Goal: Task Accomplishment & Management: Manage account settings

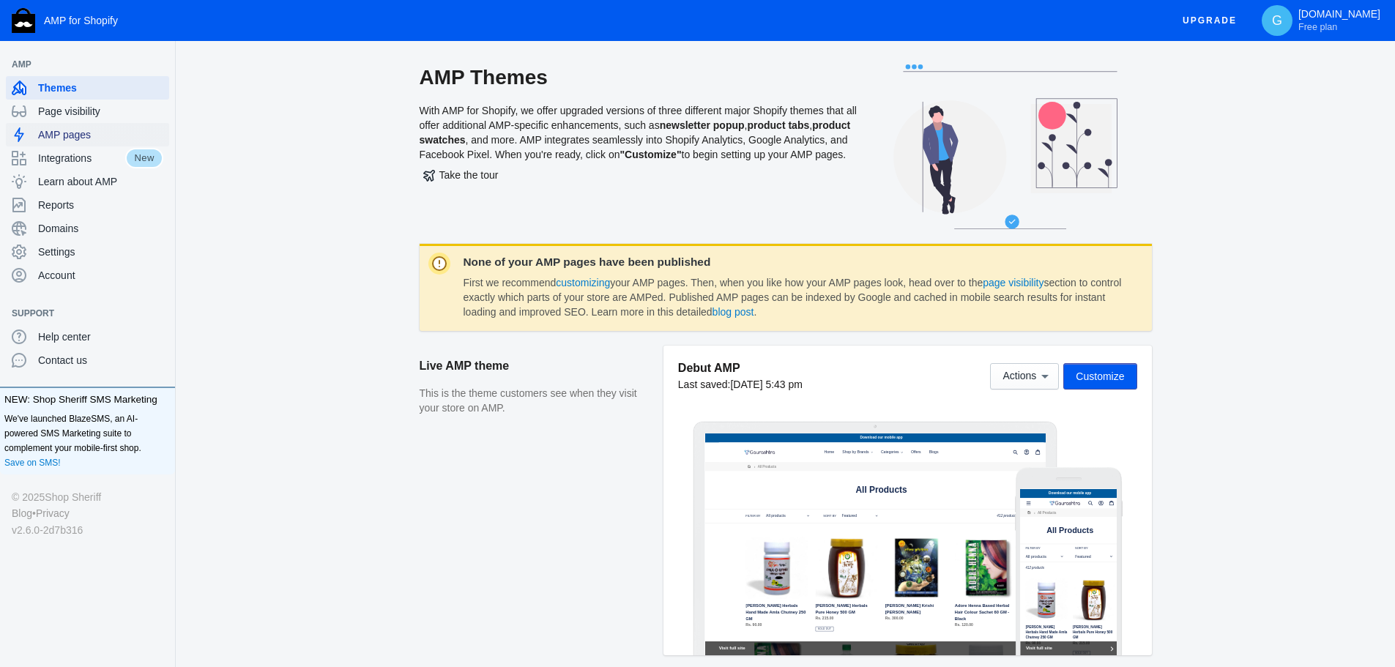
click at [56, 139] on span "AMP pages" at bounding box center [100, 134] width 125 height 15
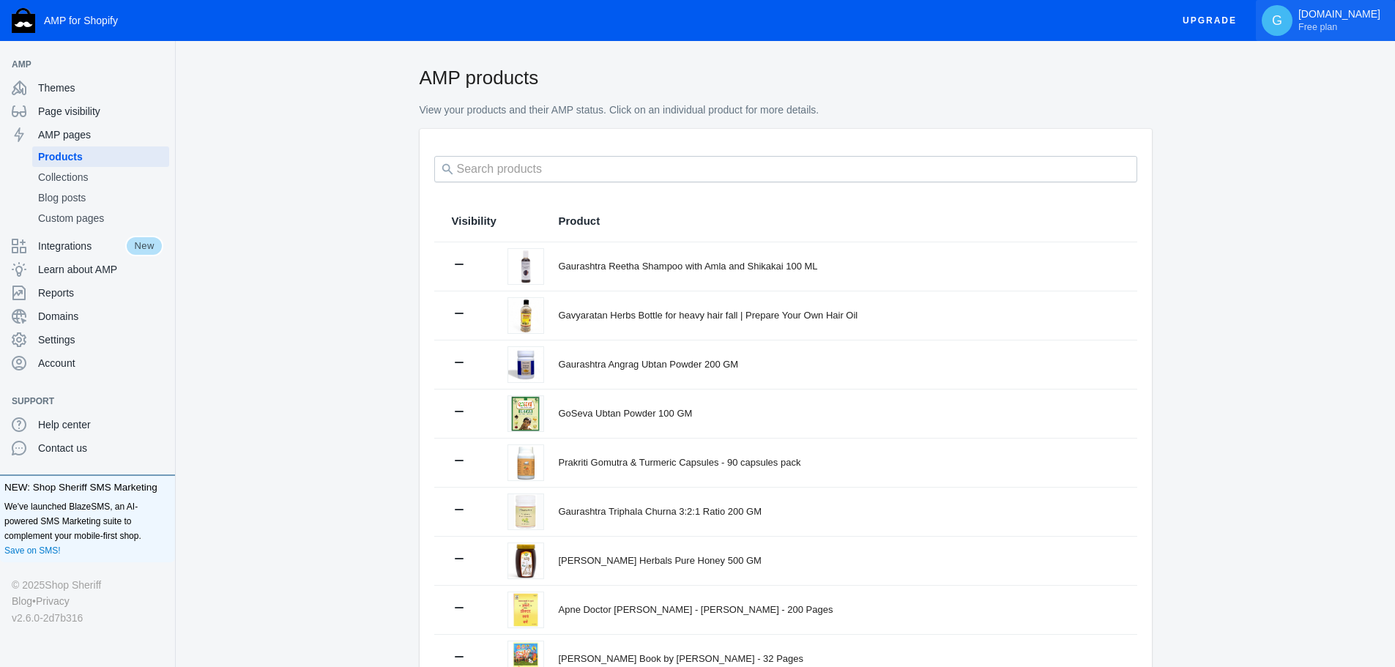
click at [1331, 8] on p "[DOMAIN_NAME] Free plan" at bounding box center [1339, 20] width 82 height 25
click at [1234, 254] on div at bounding box center [697, 333] width 1395 height 667
click at [96, 103] on div "Page visibility" at bounding box center [88, 111] width 152 height 23
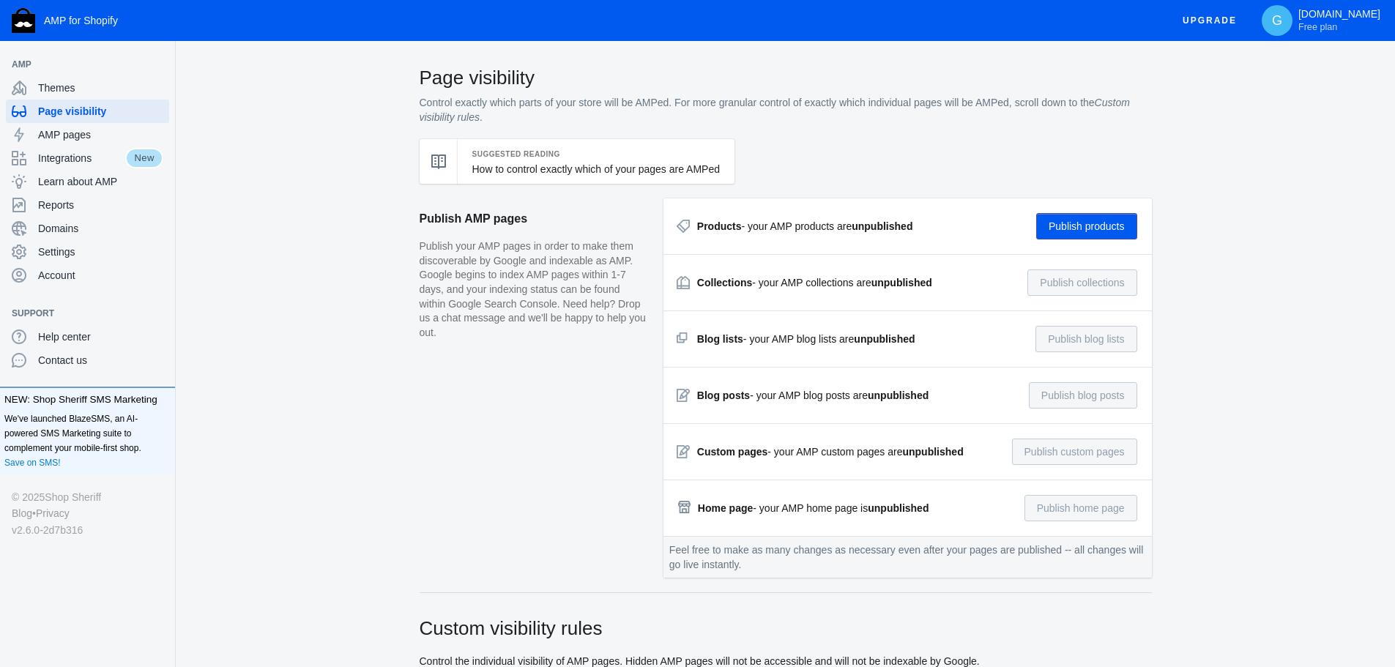
drag, startPoint x: 461, startPoint y: 215, endPoint x: 534, endPoint y: 225, distance: 73.8
click at [512, 218] on h2 "Publish AMP pages" at bounding box center [534, 218] width 229 height 41
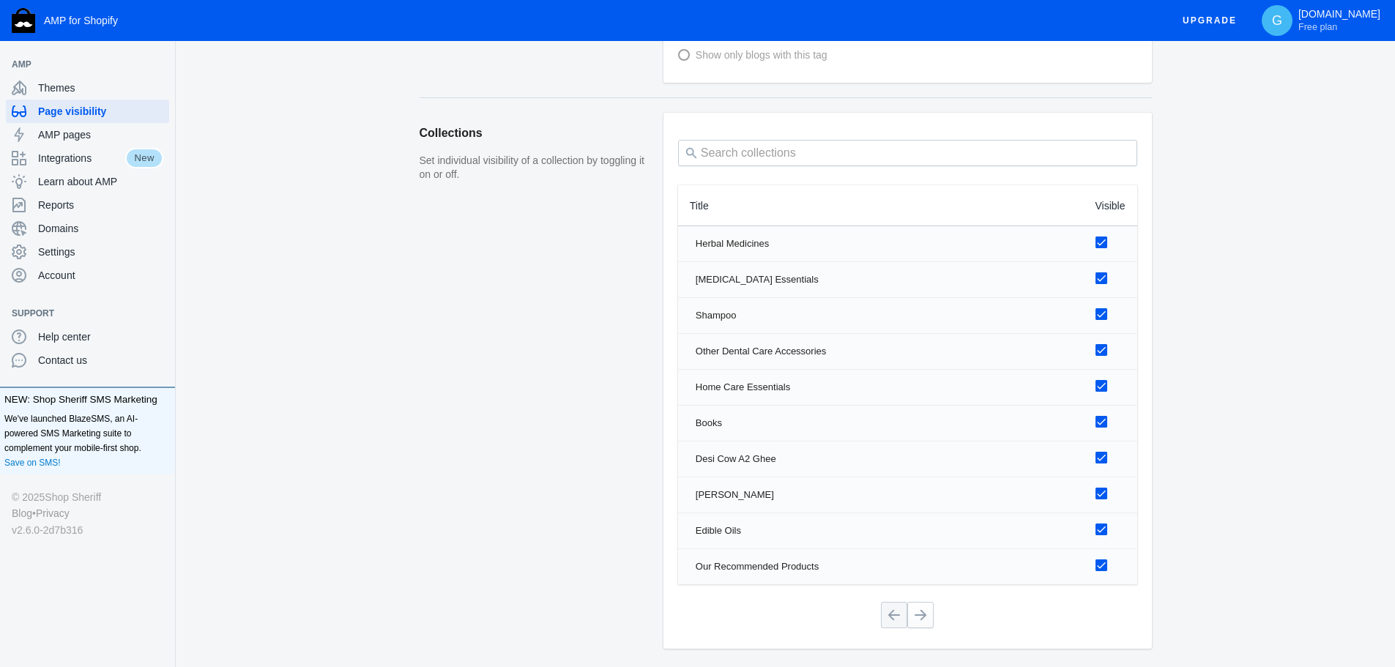
scroll to position [952, 0]
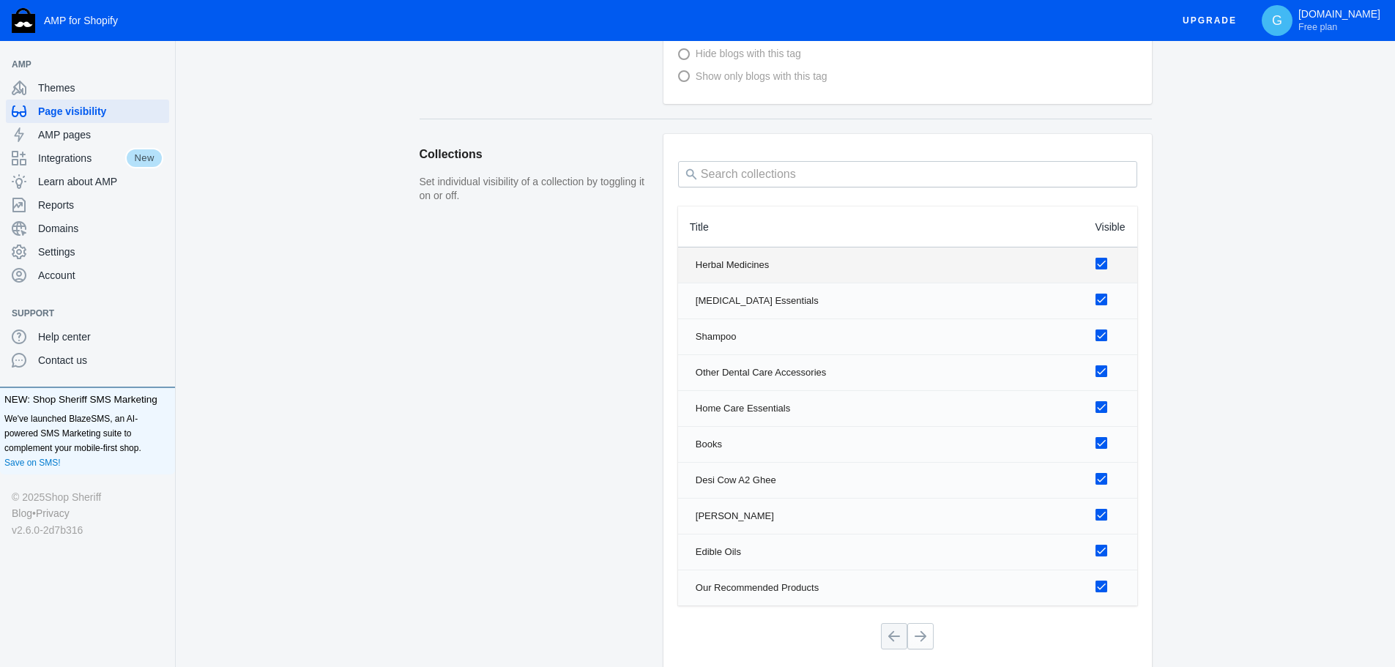
click at [1101, 262] on div at bounding box center [1101, 264] width 12 height 12
click at [0, 0] on input "checkbox" at bounding box center [0, 0] width 0 height 0
click at [1097, 298] on div at bounding box center [1101, 300] width 12 height 12
click at [0, 0] on input "checkbox" at bounding box center [0, 0] width 0 height 0
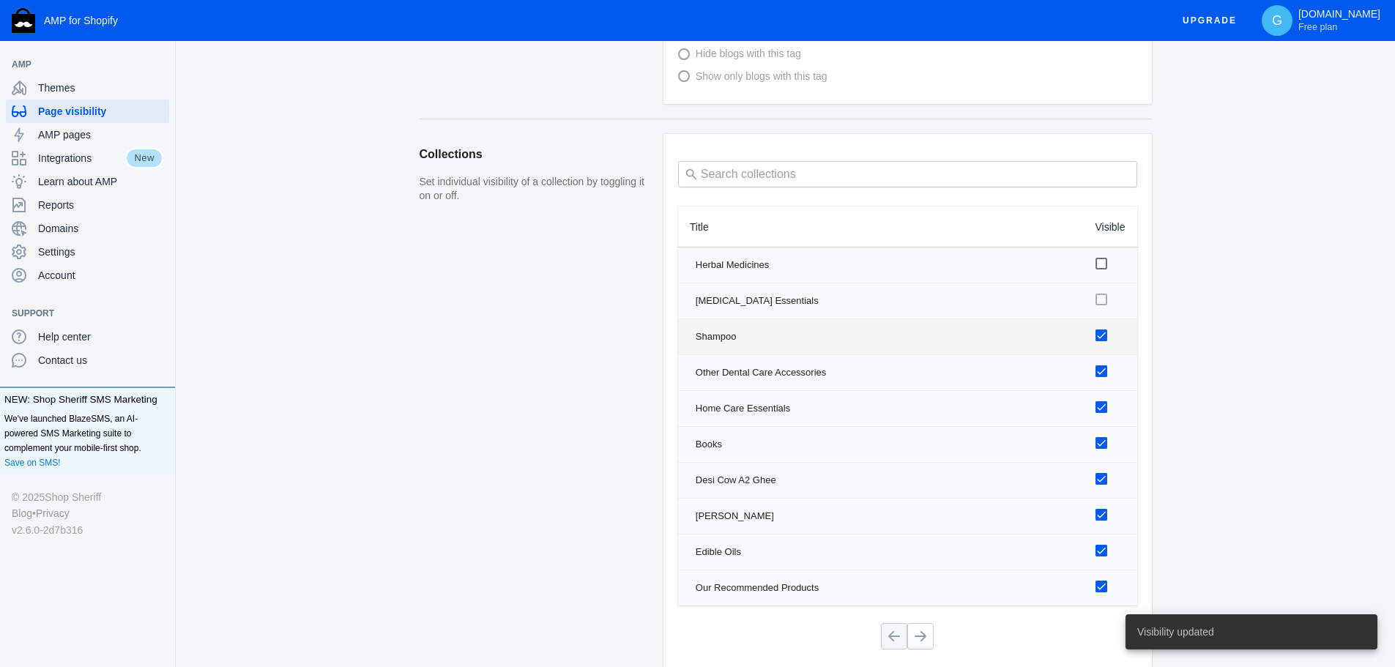
click at [1097, 338] on div at bounding box center [1101, 336] width 12 height 12
click at [0, 0] on input "checkbox" at bounding box center [0, 0] width 0 height 0
click at [1099, 368] on div at bounding box center [1101, 371] width 12 height 12
click at [0, 0] on input "checkbox" at bounding box center [0, 0] width 0 height 0
click at [1098, 408] on div at bounding box center [1101, 407] width 12 height 12
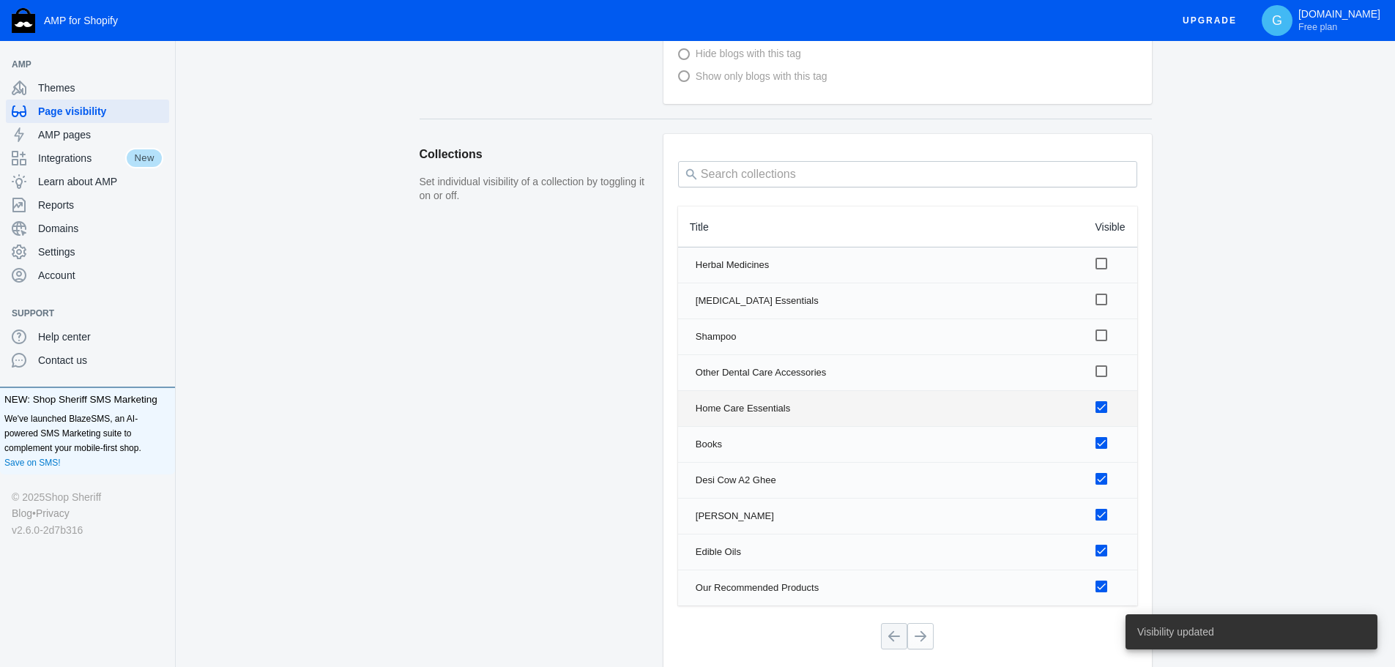
click at [0, 0] on input "checkbox" at bounding box center [0, 0] width 0 height 0
click at [1101, 433] on label at bounding box center [1107, 442] width 24 height 18
click at [0, 0] on input "checkbox" at bounding box center [0, 0] width 0 height 0
click at [1098, 478] on div at bounding box center [1101, 479] width 12 height 12
click at [0, 0] on input "checkbox" at bounding box center [0, 0] width 0 height 0
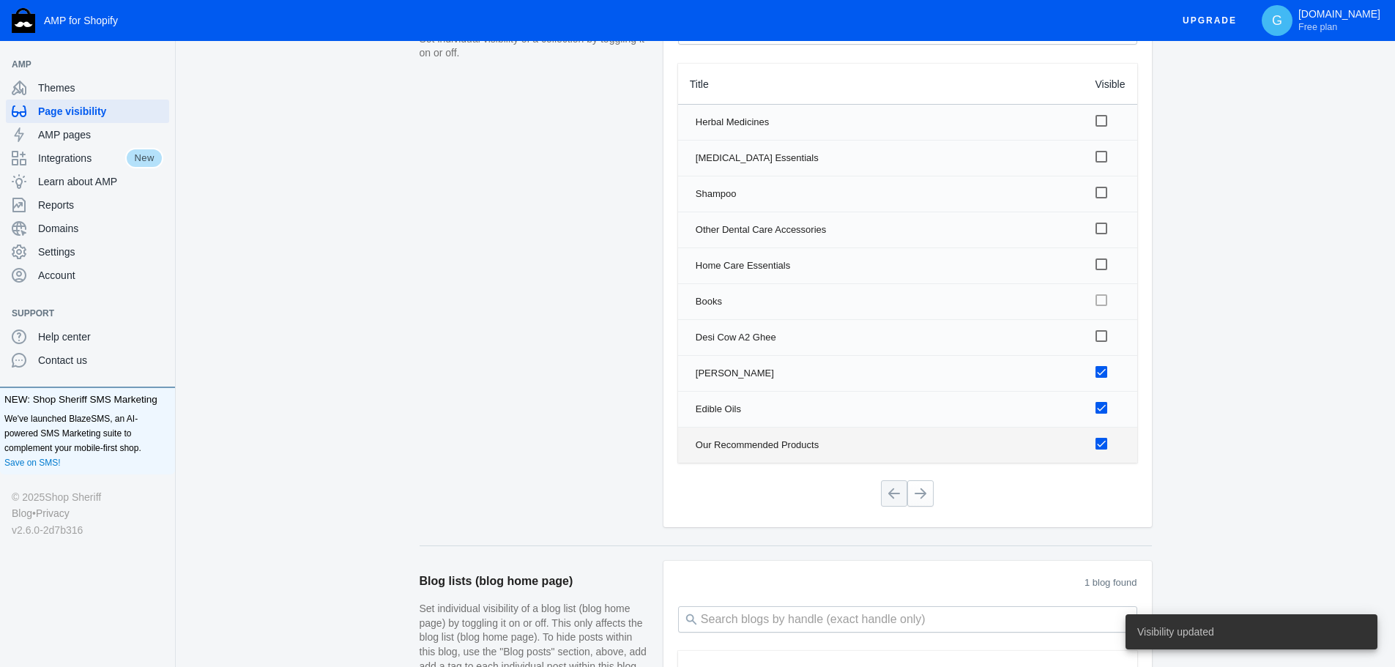
scroll to position [1098, 0]
click at [1100, 376] on label at bounding box center [1107, 368] width 24 height 18
click at [0, 0] on input "checkbox" at bounding box center [0, 0] width 0 height 0
click at [1108, 402] on label at bounding box center [1107, 404] width 24 height 18
click at [0, 0] on input "checkbox" at bounding box center [0, 0] width 0 height 0
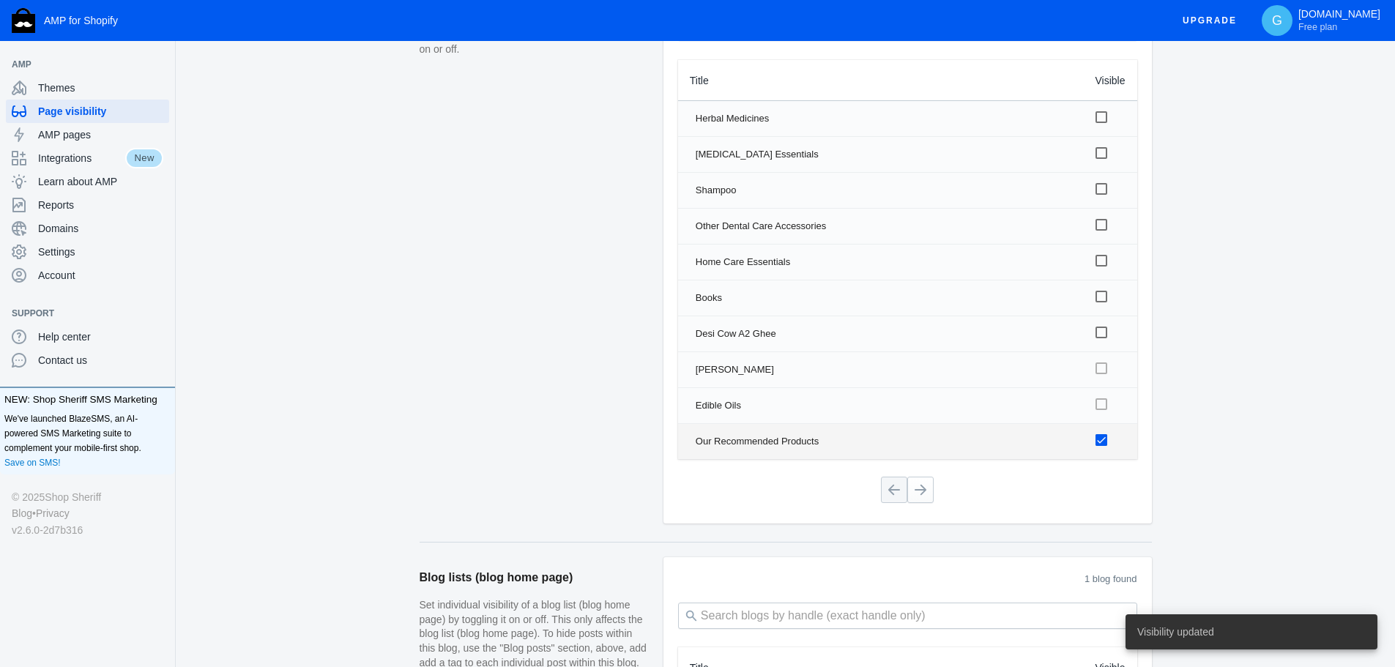
click at [1103, 446] on div at bounding box center [1101, 440] width 12 height 12
click at [0, 0] on input "checkbox" at bounding box center [0, 0] width 0 height 0
click at [926, 494] on button at bounding box center [920, 490] width 26 height 26
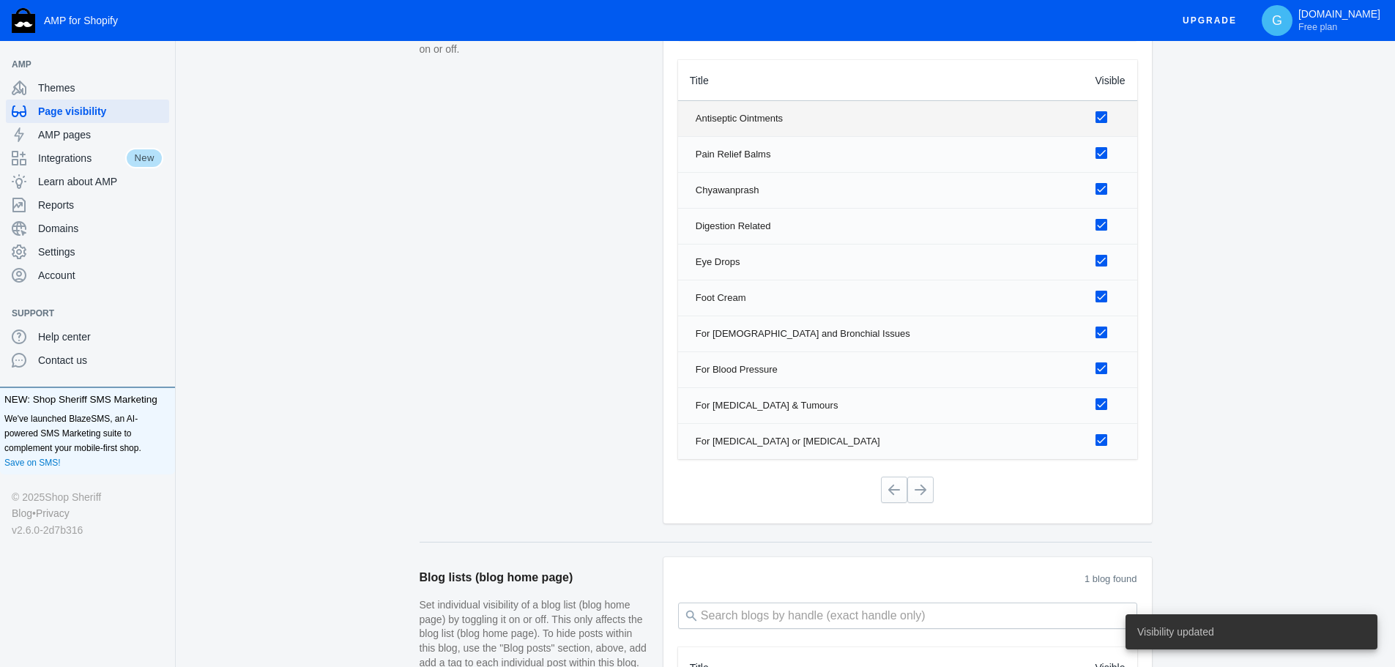
click at [1099, 122] on div at bounding box center [1101, 117] width 12 height 12
click at [0, 0] on input "checkbox" at bounding box center [0, 0] width 0 height 0
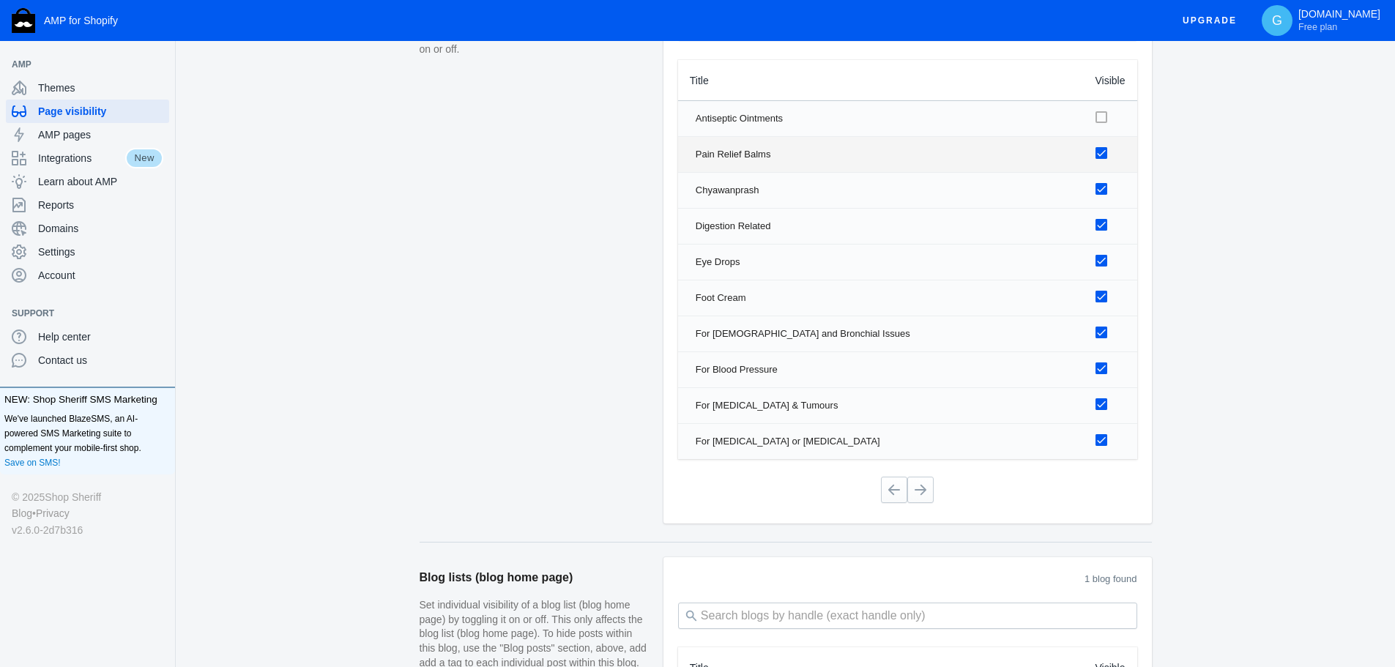
click at [1098, 147] on div at bounding box center [1101, 153] width 12 height 12
click at [0, 0] on input "checkbox" at bounding box center [0, 0] width 0 height 0
click at [1103, 182] on label at bounding box center [1107, 188] width 24 height 18
click at [0, 0] on input "checkbox" at bounding box center [0, 0] width 0 height 0
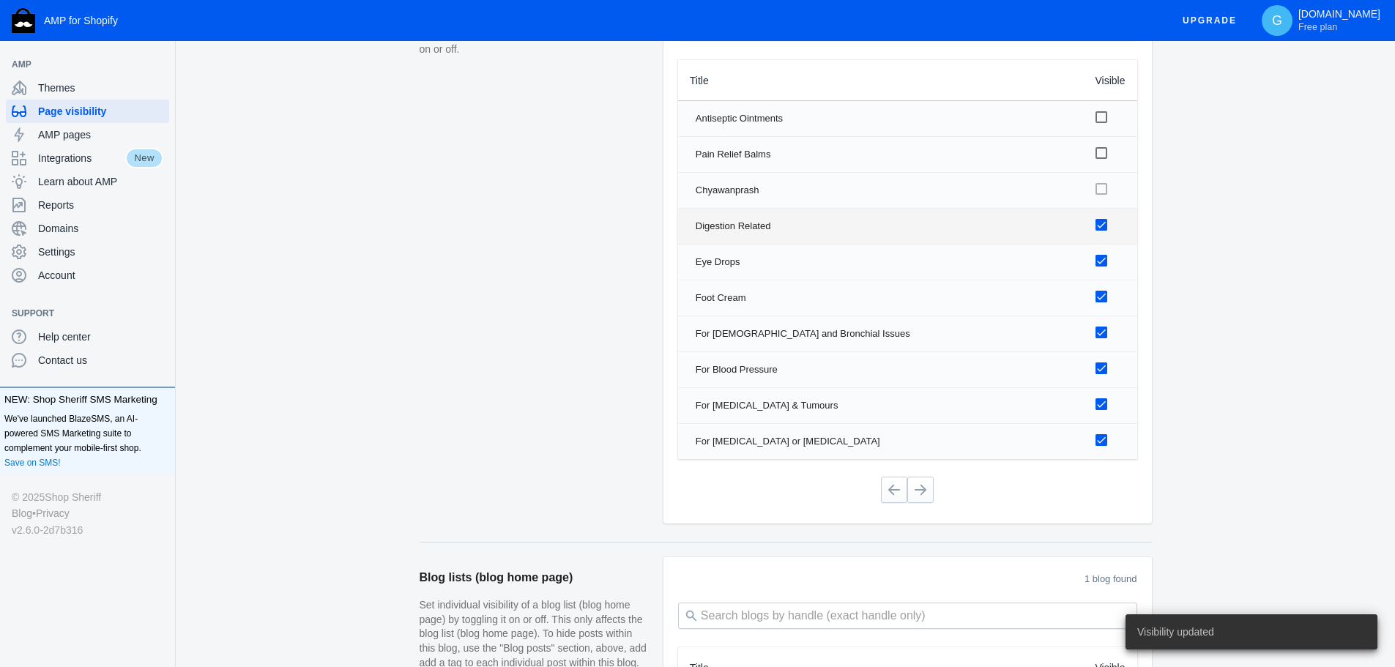
click at [1095, 218] on label at bounding box center [1107, 224] width 24 height 18
click at [0, 0] on input "checkbox" at bounding box center [0, 0] width 0 height 0
click at [1100, 261] on div at bounding box center [1101, 261] width 12 height 12
click at [0, 0] on input "checkbox" at bounding box center [0, 0] width 0 height 0
click at [1099, 316] on td "AMP URL [URL][DOMAIN_NAME] Edit the look and feel View in AMP editor Change the…" at bounding box center [907, 316] width 459 height 1
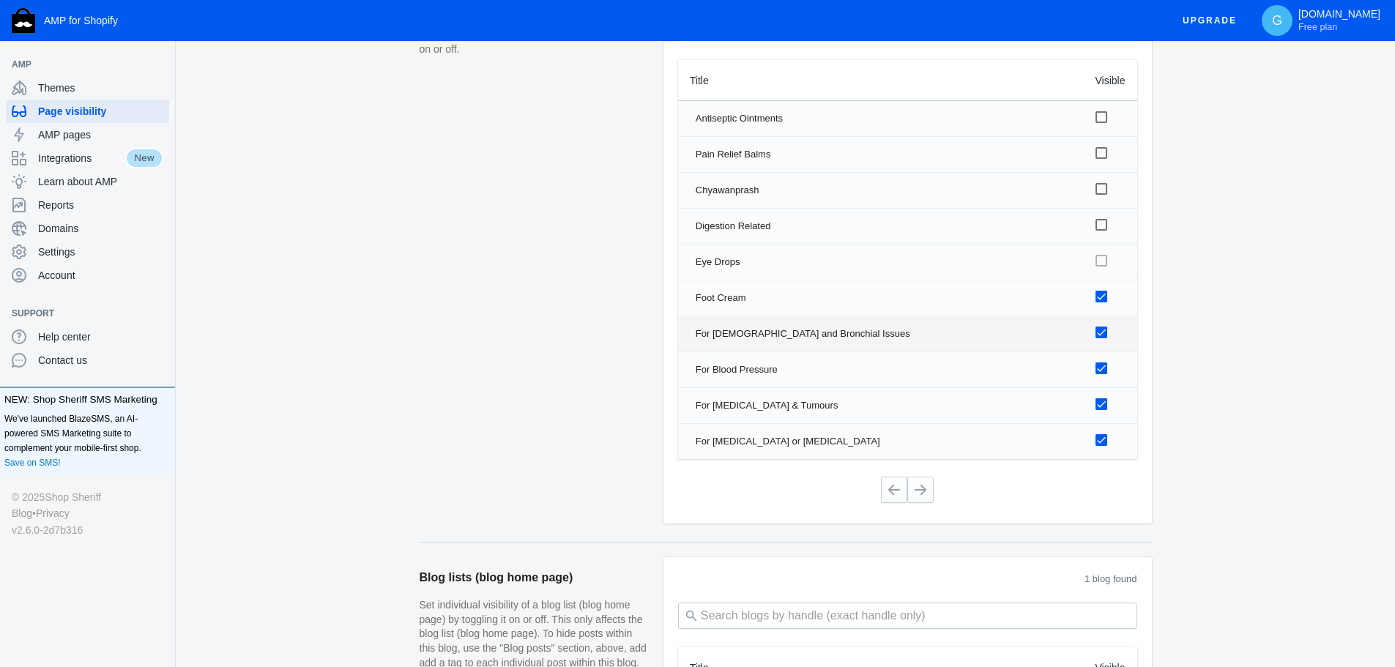
click at [1099, 340] on label at bounding box center [1107, 332] width 24 height 18
click at [0, 0] on input "checkbox" at bounding box center [0, 0] width 0 height 0
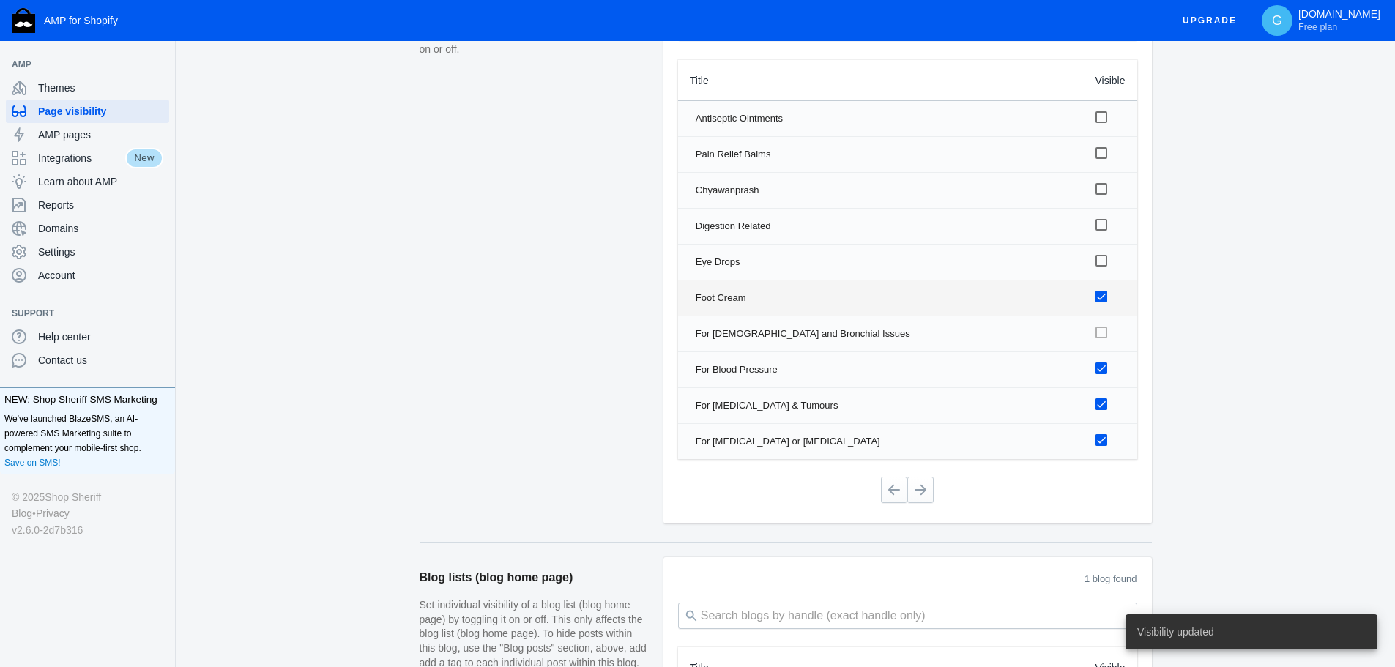
click at [1097, 309] on td at bounding box center [1110, 297] width 53 height 35
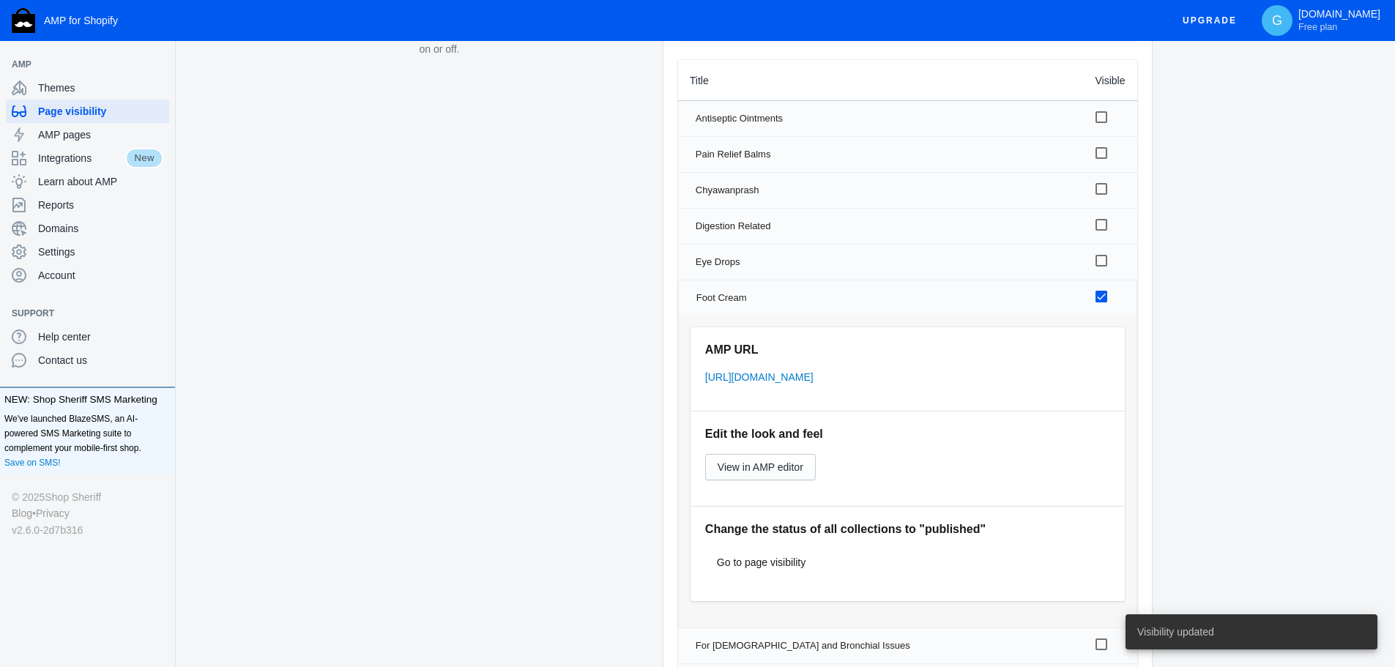
click at [1094, 293] on td at bounding box center [1110, 297] width 53 height 35
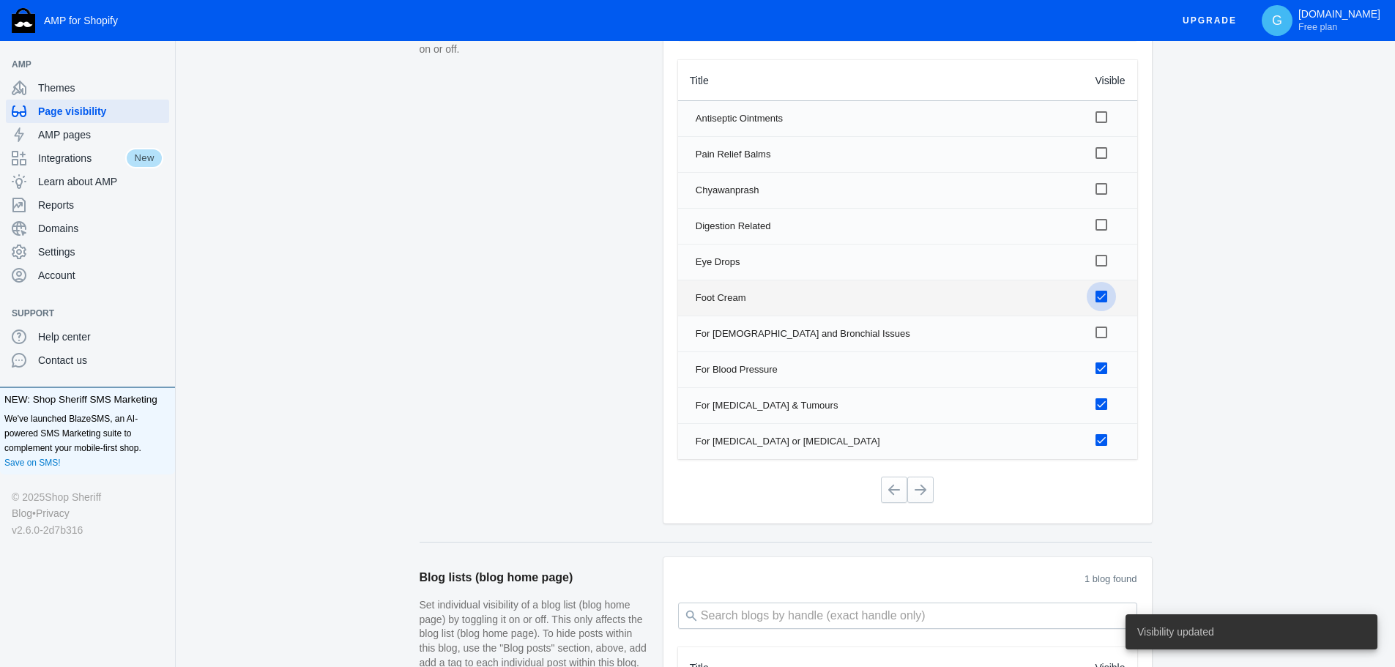
click at [1099, 292] on div at bounding box center [1101, 297] width 12 height 12
click at [0, 0] on input "checkbox" at bounding box center [0, 0] width 0 height 0
click at [1101, 367] on div at bounding box center [1101, 368] width 12 height 12
click at [0, 0] on input "checkbox" at bounding box center [0, 0] width 0 height 0
click at [1103, 408] on div at bounding box center [1101, 404] width 12 height 12
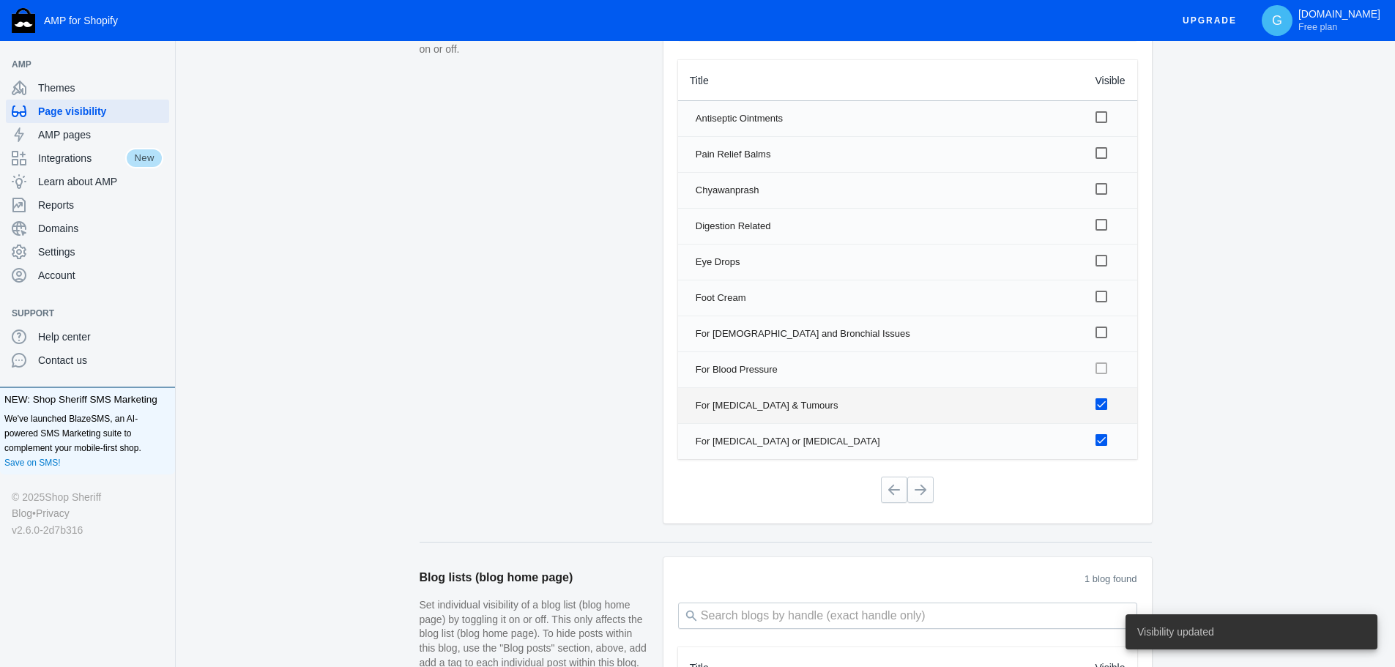
click at [0, 0] on input "checkbox" at bounding box center [0, 0] width 0 height 0
click at [1097, 439] on div at bounding box center [1101, 440] width 12 height 12
click at [0, 0] on input "checkbox" at bounding box center [0, 0] width 0 height 0
click at [915, 488] on button at bounding box center [920, 490] width 26 height 26
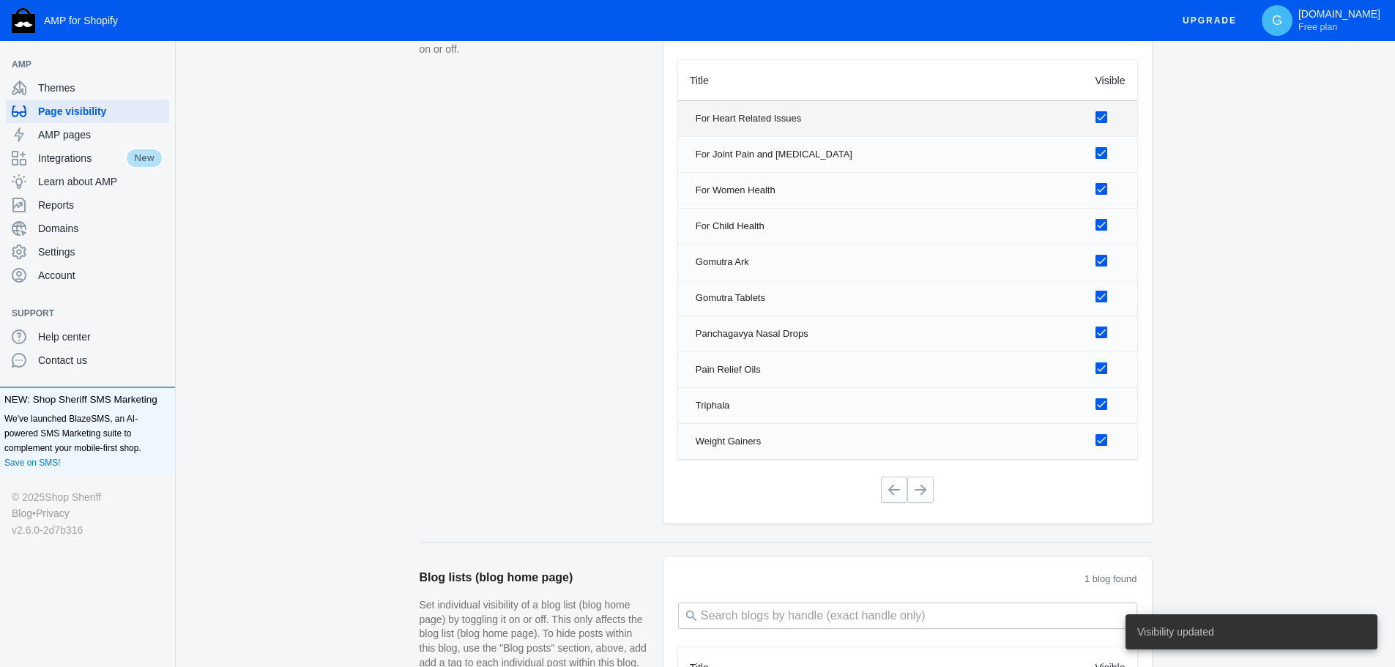
click at [1094, 111] on td at bounding box center [1110, 118] width 53 height 35
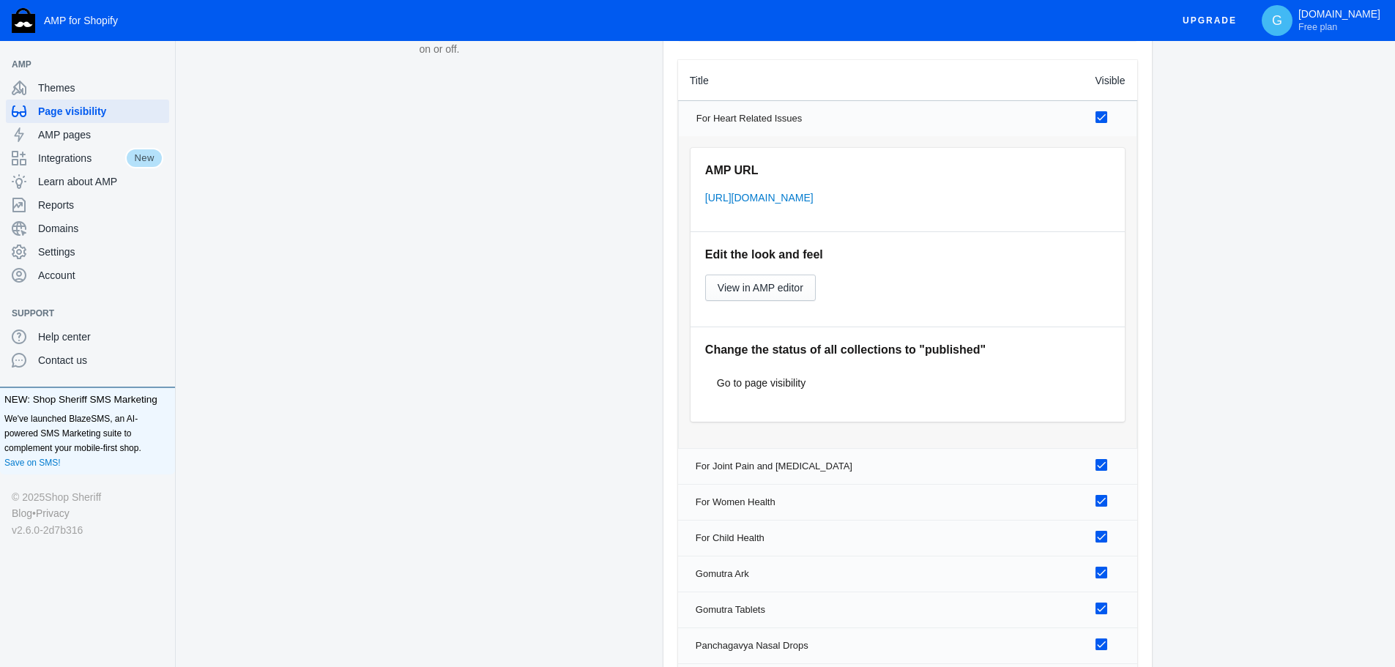
click at [1098, 117] on div at bounding box center [1101, 117] width 12 height 12
click at [0, 0] on input "checkbox" at bounding box center [0, 0] width 0 height 0
click at [1052, 124] on div "For Heart Related Issues" at bounding box center [884, 118] width 376 height 15
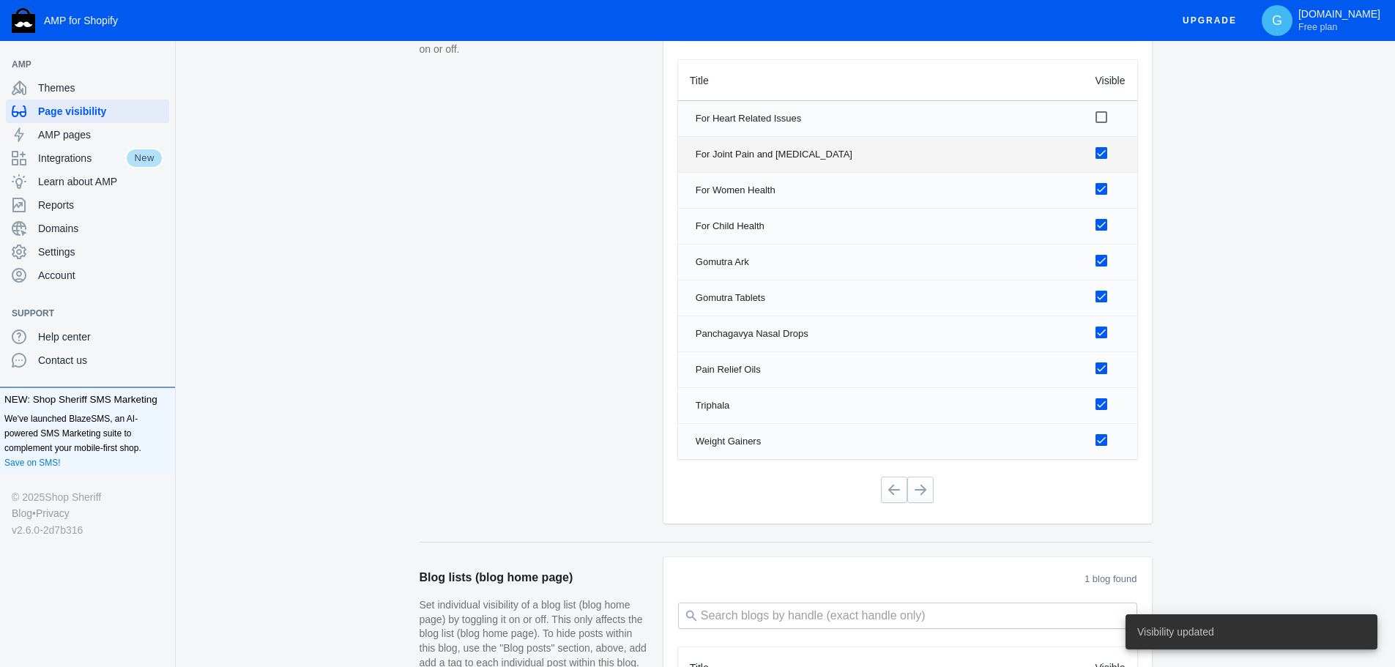
click at [1101, 155] on div at bounding box center [1101, 153] width 12 height 12
click at [0, 0] on input "checkbox" at bounding box center [0, 0] width 0 height 0
click at [1098, 193] on div at bounding box center [1101, 189] width 12 height 12
click at [0, 0] on input "checkbox" at bounding box center [0, 0] width 0 height 0
click at [1106, 228] on div at bounding box center [1101, 225] width 12 height 12
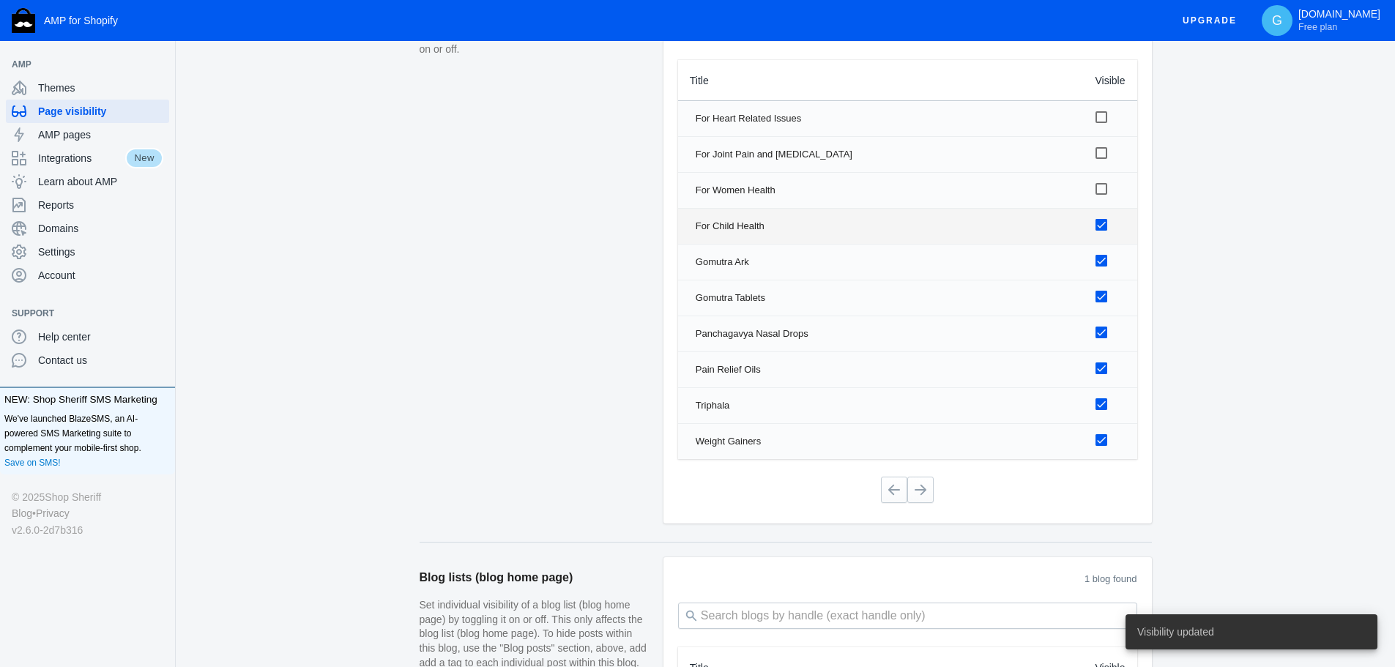
click at [0, 0] on input "checkbox" at bounding box center [0, 0] width 0 height 0
drag, startPoint x: 1101, startPoint y: 265, endPoint x: 1101, endPoint y: 282, distance: 16.8
click at [1101, 264] on div at bounding box center [1101, 261] width 12 height 12
click at [0, 0] on input "checkbox" at bounding box center [0, 0] width 0 height 0
click at [1103, 301] on div at bounding box center [1101, 297] width 12 height 12
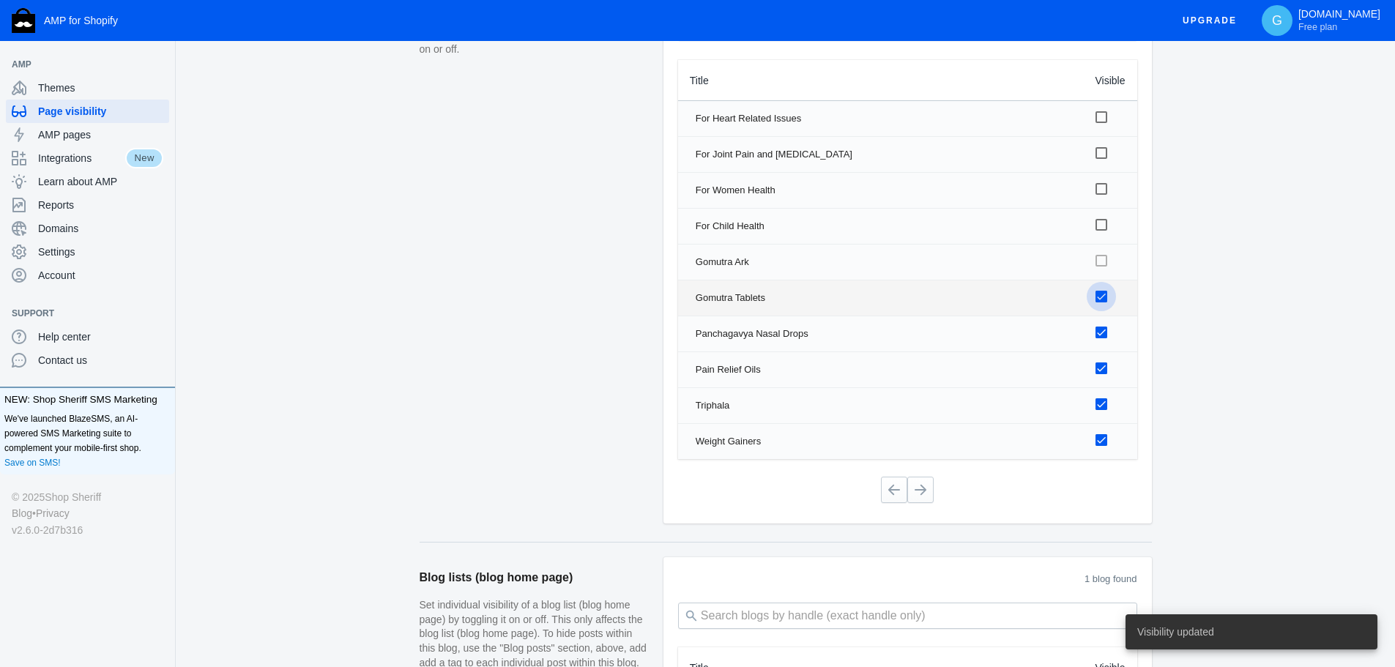
click at [0, 0] on input "checkbox" at bounding box center [0, 0] width 0 height 0
click at [1103, 335] on div at bounding box center [1101, 333] width 12 height 12
click at [0, 0] on input "checkbox" at bounding box center [0, 0] width 0 height 0
click at [1104, 373] on div at bounding box center [1101, 368] width 12 height 12
click at [0, 0] on input "checkbox" at bounding box center [0, 0] width 0 height 0
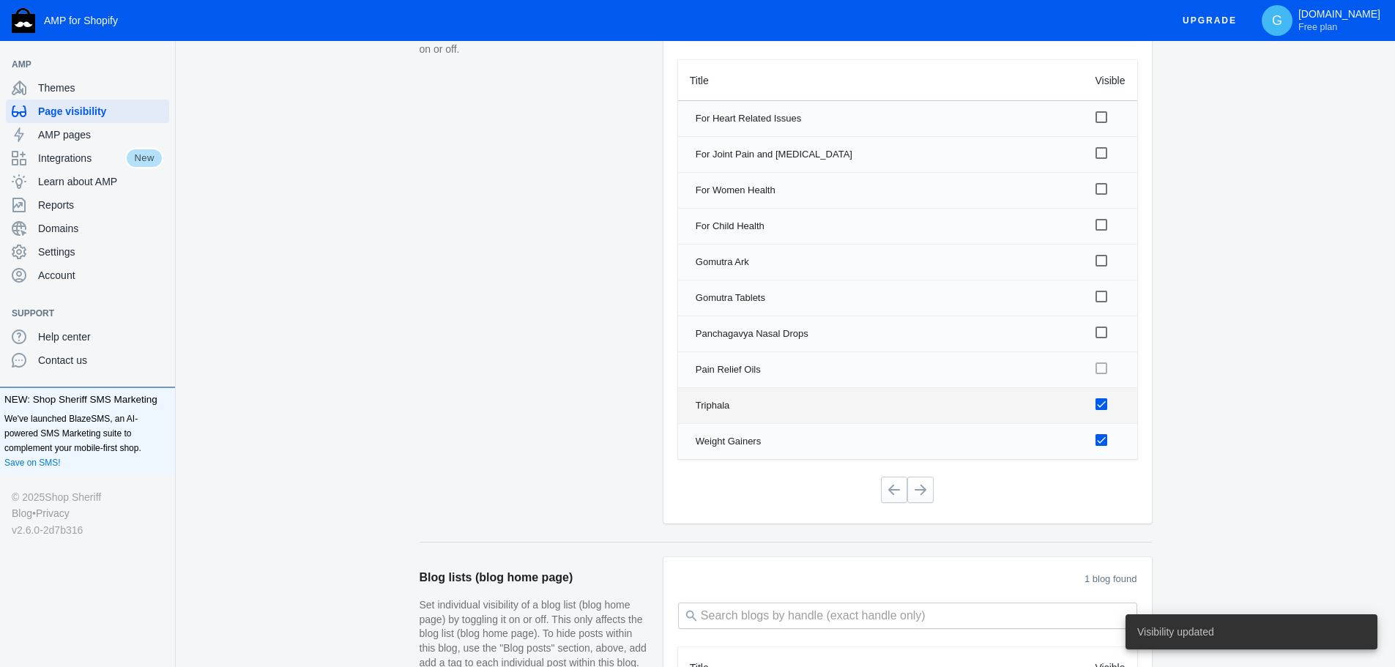
click at [1107, 401] on div at bounding box center [1101, 404] width 12 height 12
click at [0, 0] on input "checkbox" at bounding box center [0, 0] width 0 height 0
click at [1100, 438] on div at bounding box center [1101, 440] width 12 height 12
click at [0, 0] on input "checkbox" at bounding box center [0, 0] width 0 height 0
click at [929, 490] on button at bounding box center [920, 490] width 26 height 26
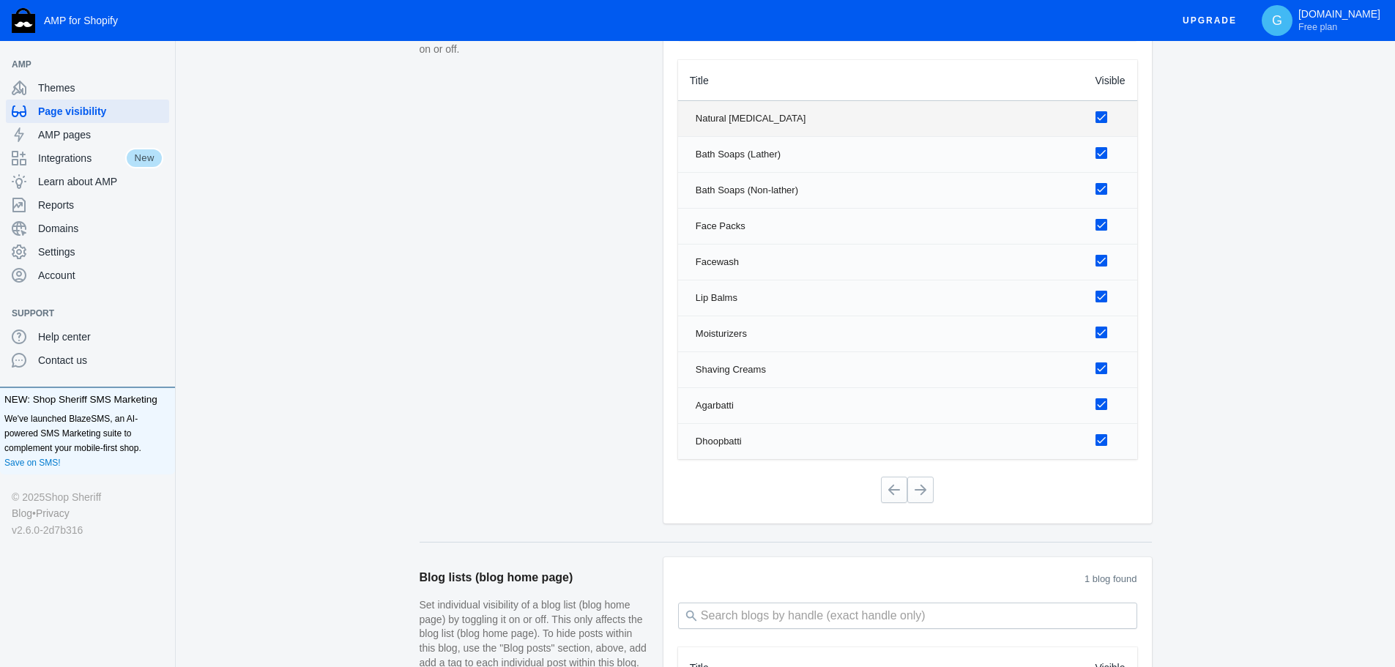
click at [1103, 116] on div at bounding box center [1101, 117] width 12 height 12
click at [0, 0] on input "checkbox" at bounding box center [0, 0] width 0 height 0
click at [1099, 144] on label at bounding box center [1107, 153] width 24 height 18
click at [0, 0] on input "checkbox" at bounding box center [0, 0] width 0 height 0
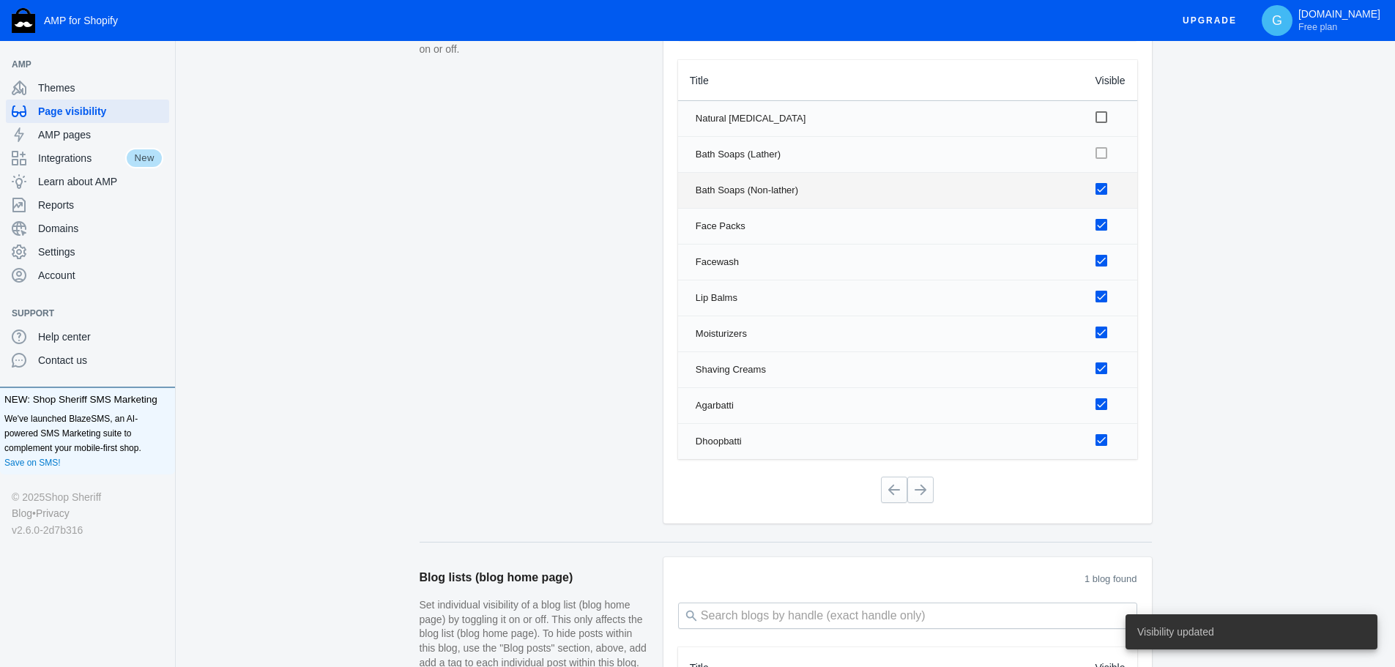
click at [1097, 192] on div at bounding box center [1101, 189] width 12 height 12
click at [0, 0] on input "checkbox" at bounding box center [0, 0] width 0 height 0
click at [1094, 231] on td at bounding box center [1110, 226] width 53 height 35
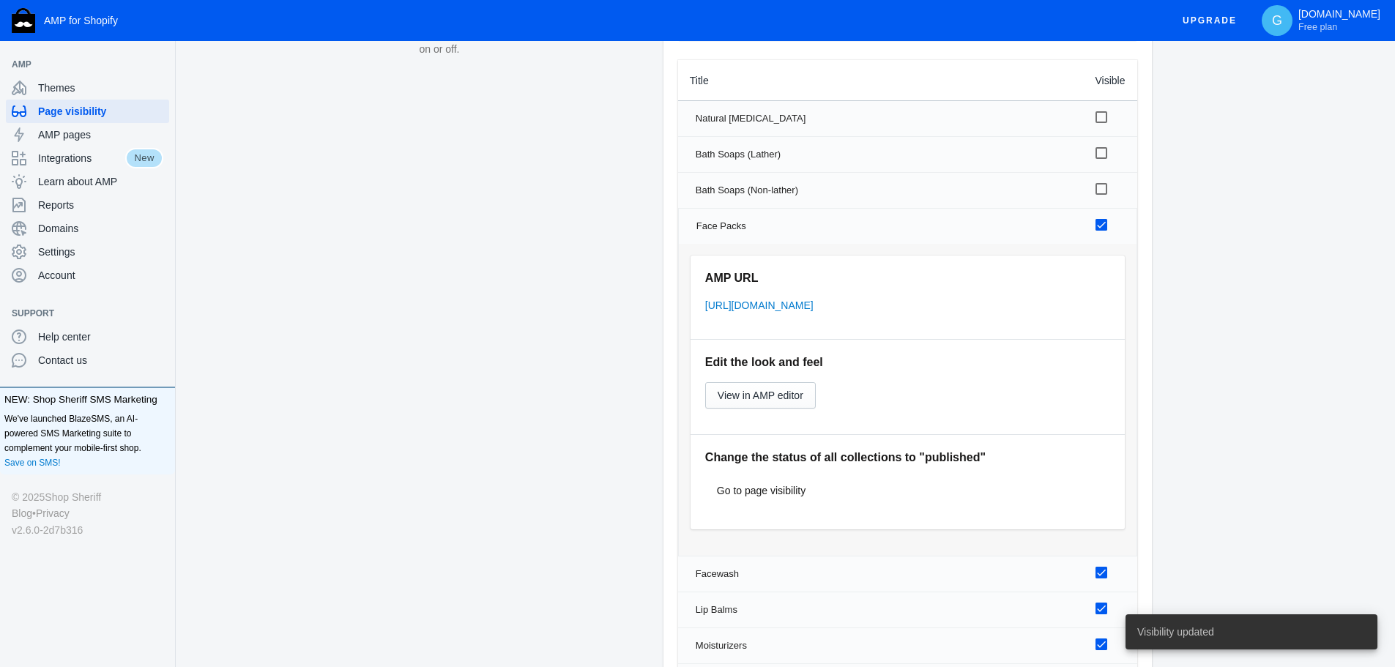
click at [1095, 228] on div at bounding box center [1101, 225] width 12 height 12
click at [0, 0] on input "checkbox" at bounding box center [0, 0] width 0 height 0
click at [1054, 234] on td "Face Packs" at bounding box center [881, 226] width 406 height 35
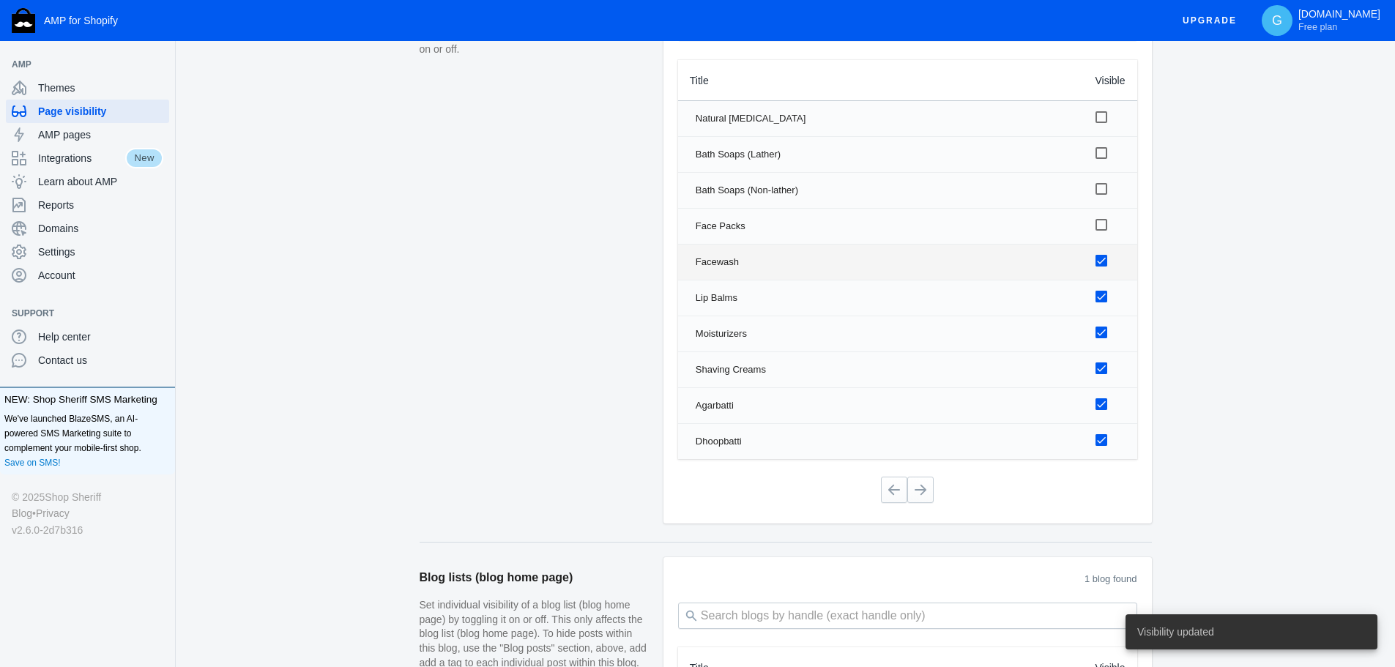
click at [1099, 260] on div at bounding box center [1101, 261] width 12 height 12
click at [0, 0] on input "checkbox" at bounding box center [0, 0] width 0 height 0
click at [1101, 296] on div at bounding box center [1101, 297] width 12 height 12
click at [0, 0] on input "checkbox" at bounding box center [0, 0] width 0 height 0
click at [1106, 337] on div at bounding box center [1101, 333] width 12 height 12
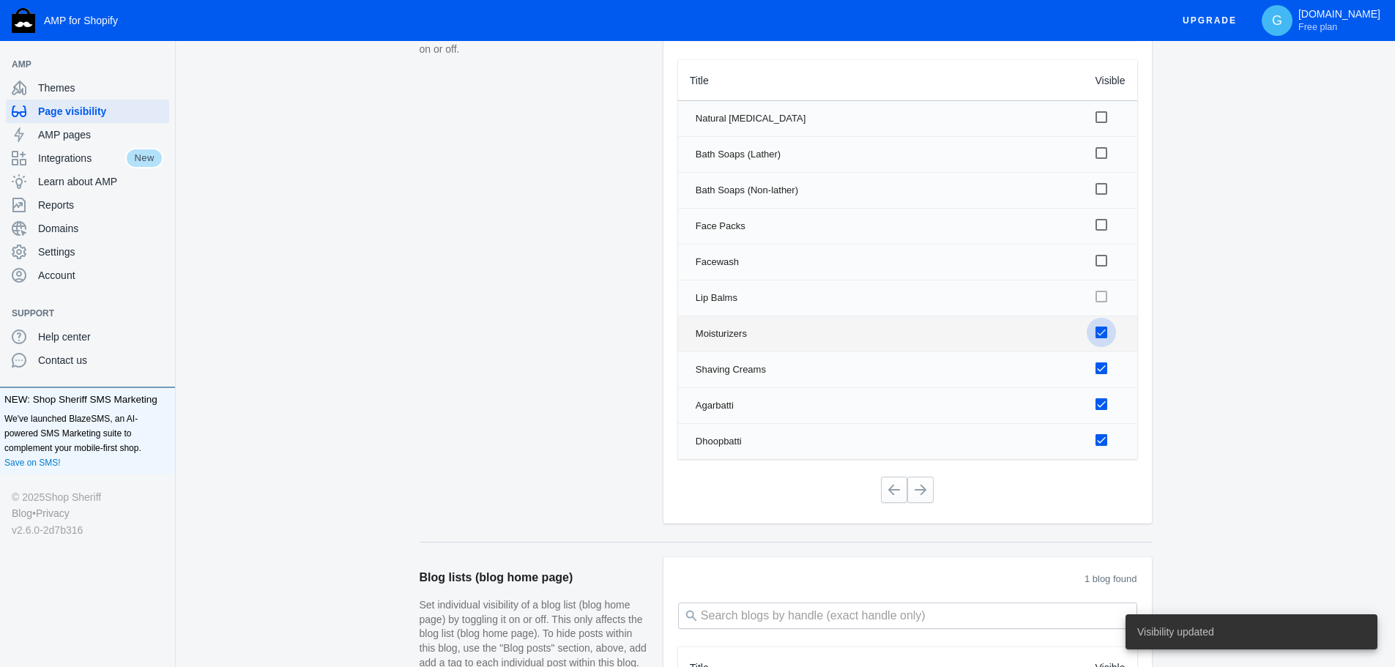
click at [0, 0] on input "checkbox" at bounding box center [0, 0] width 0 height 0
click at [1102, 379] on td at bounding box center [1110, 369] width 53 height 35
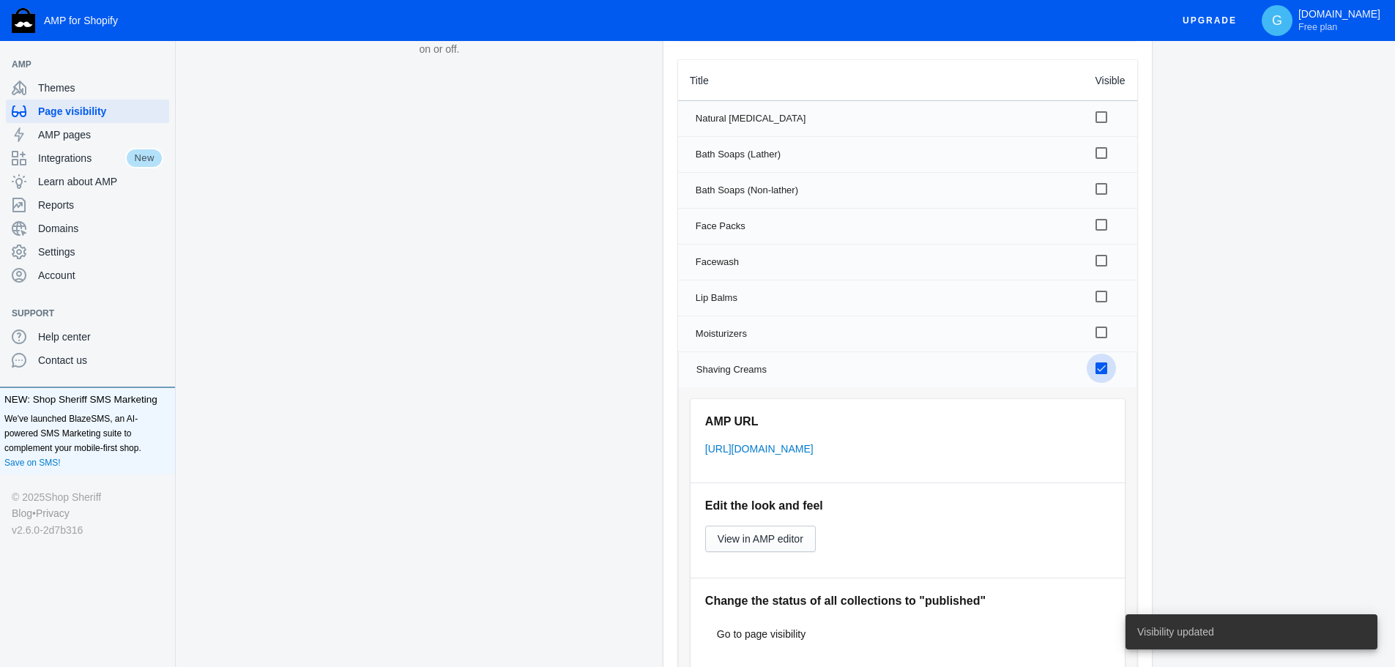
click at [1100, 375] on label at bounding box center [1106, 368] width 23 height 18
click at [0, 0] on input "checkbox" at bounding box center [0, 0] width 0 height 0
click at [1073, 379] on td "Shaving Creams" at bounding box center [881, 369] width 406 height 35
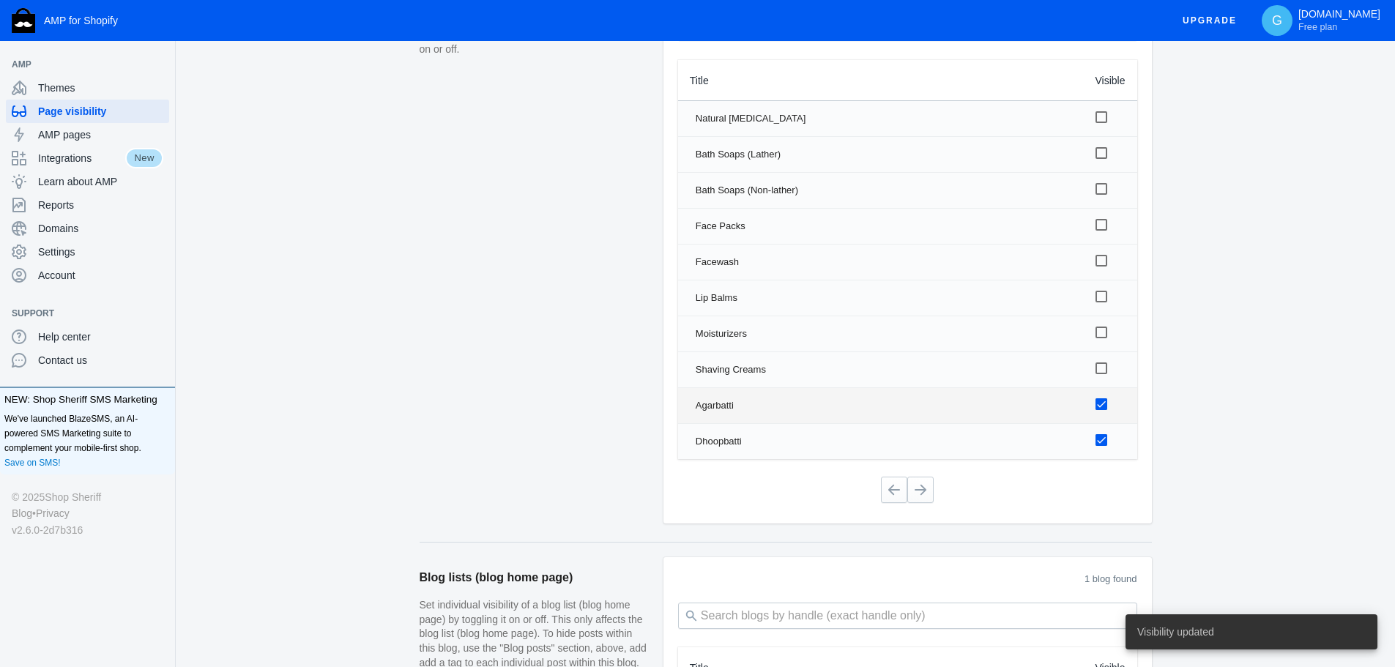
drag, startPoint x: 1102, startPoint y: 403, endPoint x: 1103, endPoint y: 419, distance: 15.4
click at [1102, 403] on div at bounding box center [1101, 404] width 12 height 12
click at [0, 0] on input "checkbox" at bounding box center [0, 0] width 0 height 0
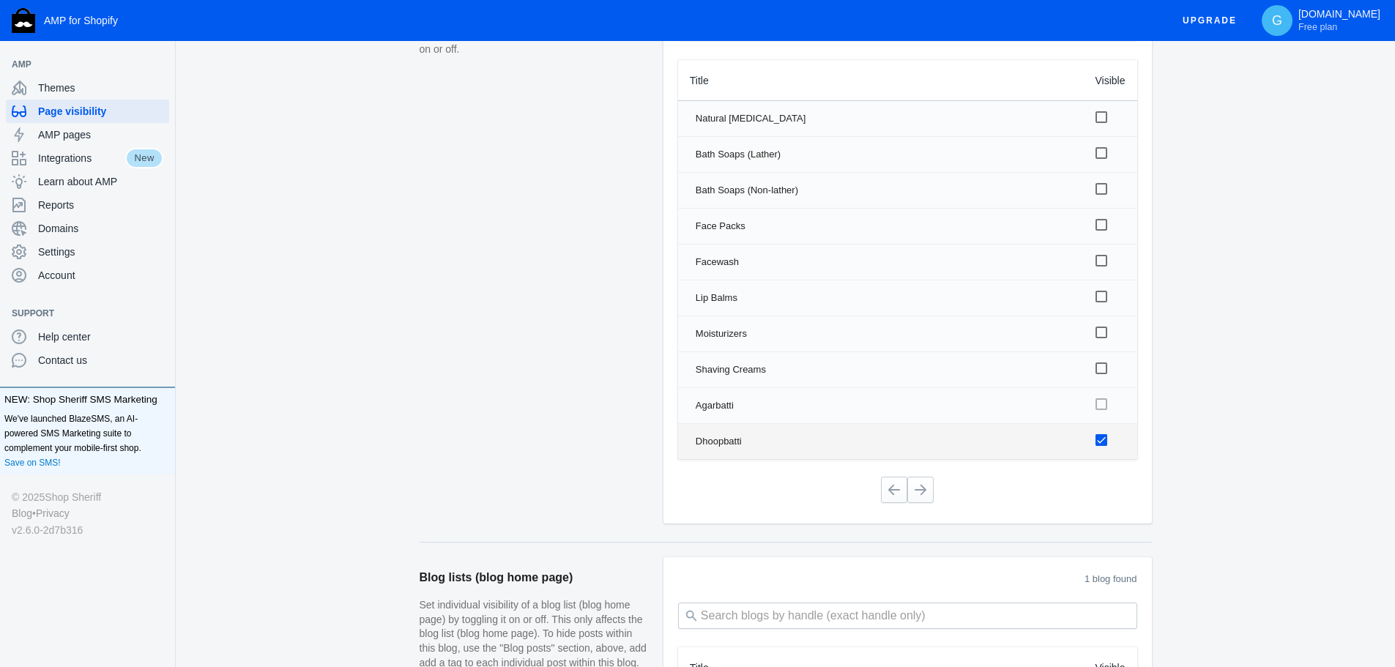
click at [1103, 439] on div at bounding box center [1101, 440] width 12 height 12
click at [0, 0] on input "checkbox" at bounding box center [0, 0] width 0 height 0
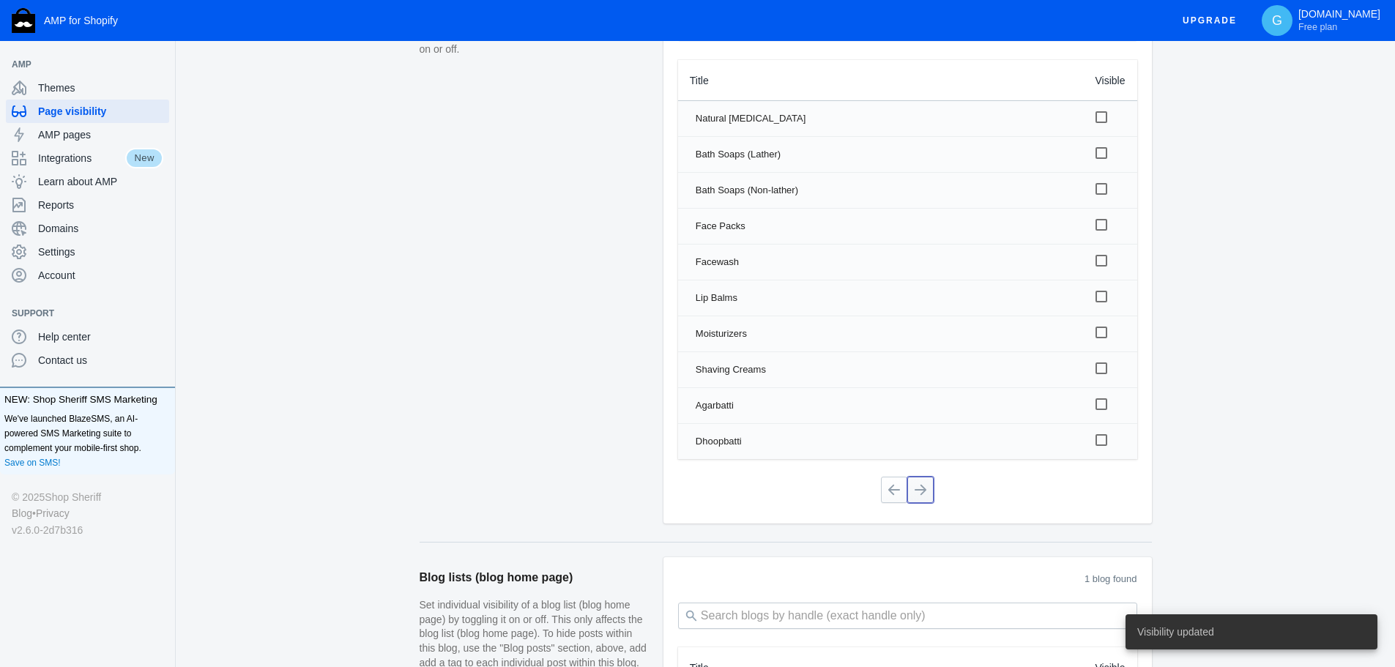
click at [932, 498] on button at bounding box center [920, 490] width 26 height 26
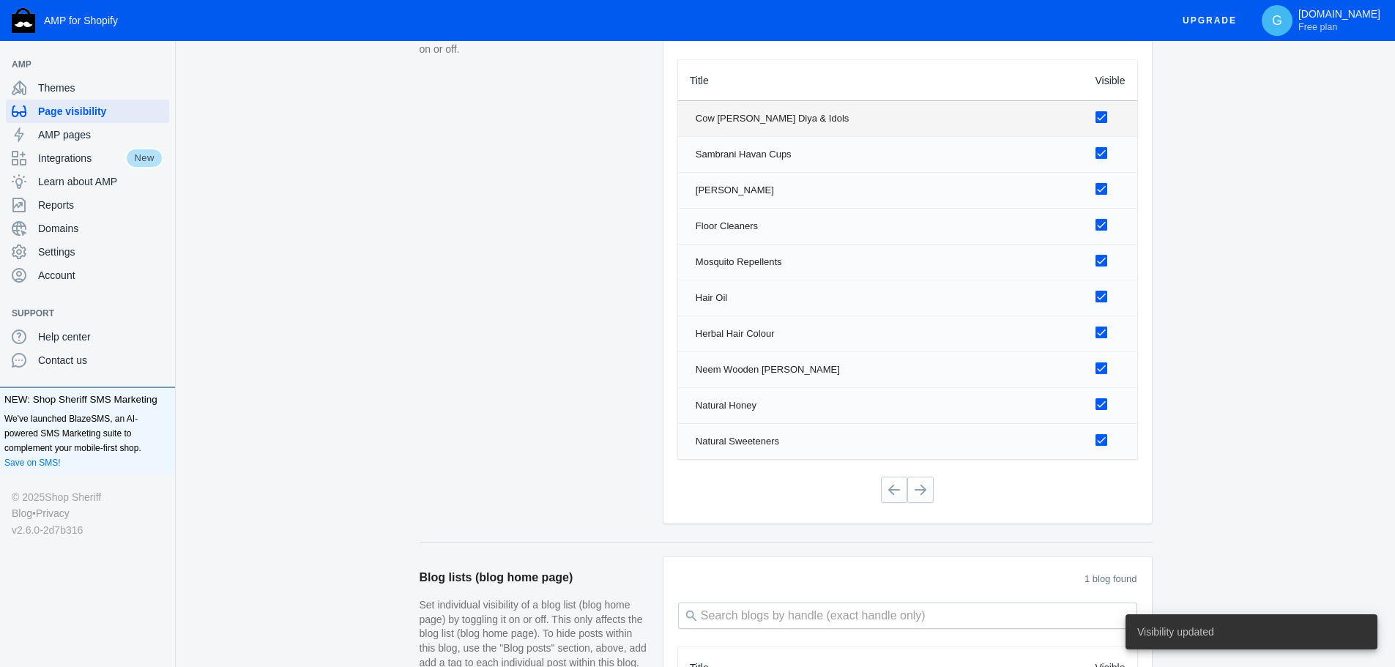
click at [1101, 120] on div at bounding box center [1101, 117] width 12 height 12
click at [0, 0] on input "checkbox" at bounding box center [0, 0] width 0 height 0
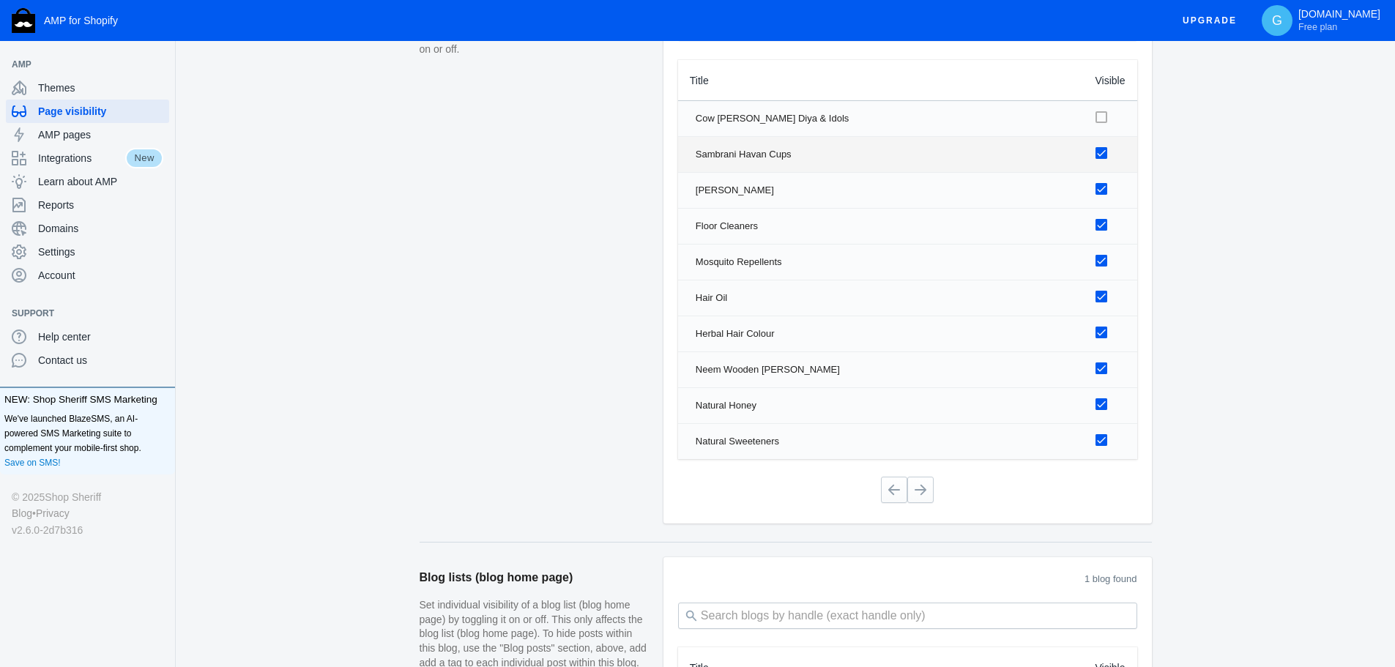
click at [1101, 154] on div at bounding box center [1101, 153] width 12 height 12
click at [0, 0] on input "checkbox" at bounding box center [0, 0] width 0 height 0
click at [1102, 193] on div at bounding box center [1101, 189] width 12 height 12
click at [0, 0] on input "checkbox" at bounding box center [0, 0] width 0 height 0
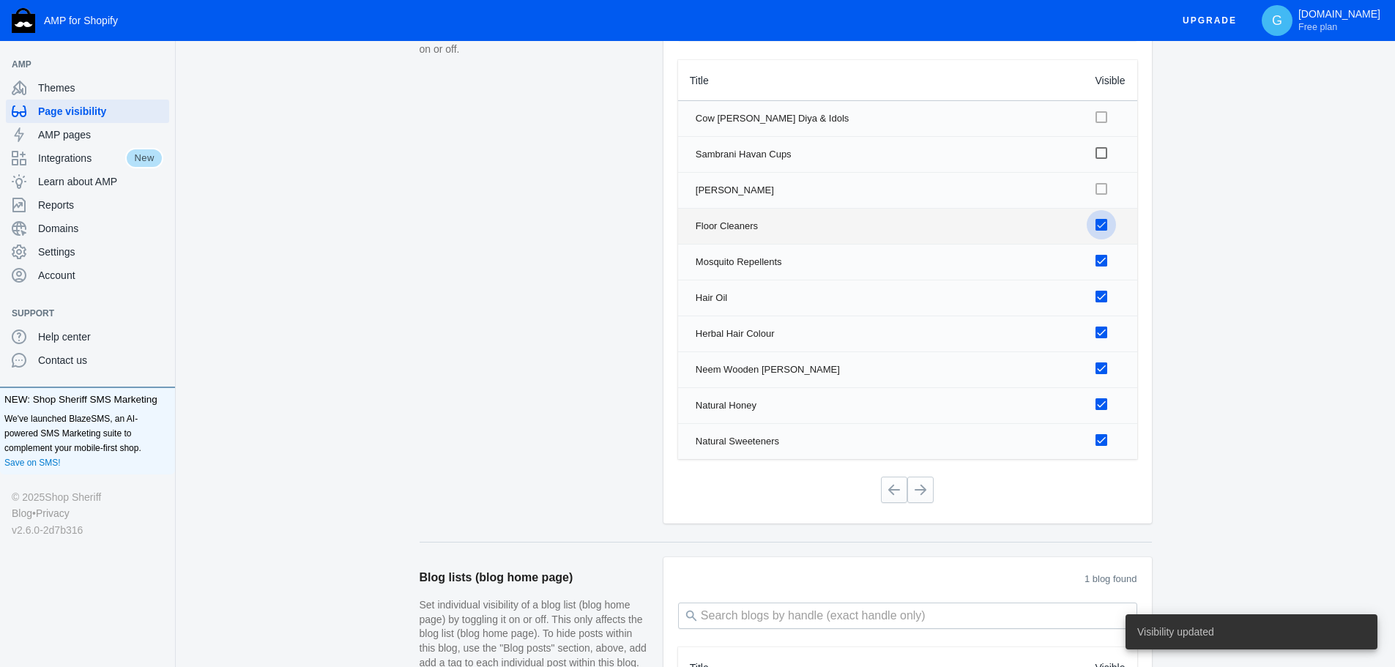
click at [1108, 226] on label at bounding box center [1107, 224] width 24 height 18
click at [0, 0] on input "checkbox" at bounding box center [0, 0] width 0 height 0
click at [1099, 258] on div at bounding box center [1101, 261] width 12 height 12
click at [0, 0] on input "checkbox" at bounding box center [0, 0] width 0 height 0
click at [1098, 300] on div at bounding box center [1101, 297] width 12 height 12
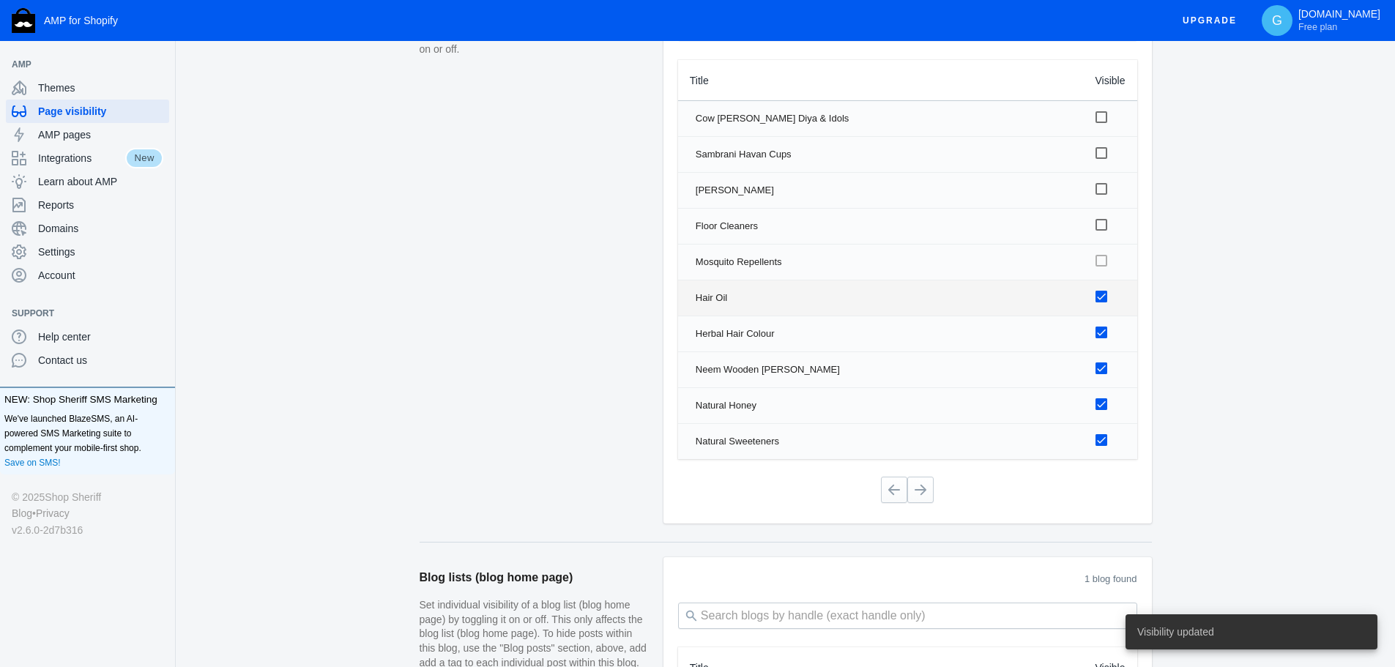
click at [0, 0] on input "checkbox" at bounding box center [0, 0] width 0 height 0
click at [1097, 337] on div at bounding box center [1101, 333] width 12 height 12
click at [0, 0] on input "checkbox" at bounding box center [0, 0] width 0 height 0
click at [1105, 370] on div at bounding box center [1101, 368] width 12 height 12
click at [0, 0] on input "checkbox" at bounding box center [0, 0] width 0 height 0
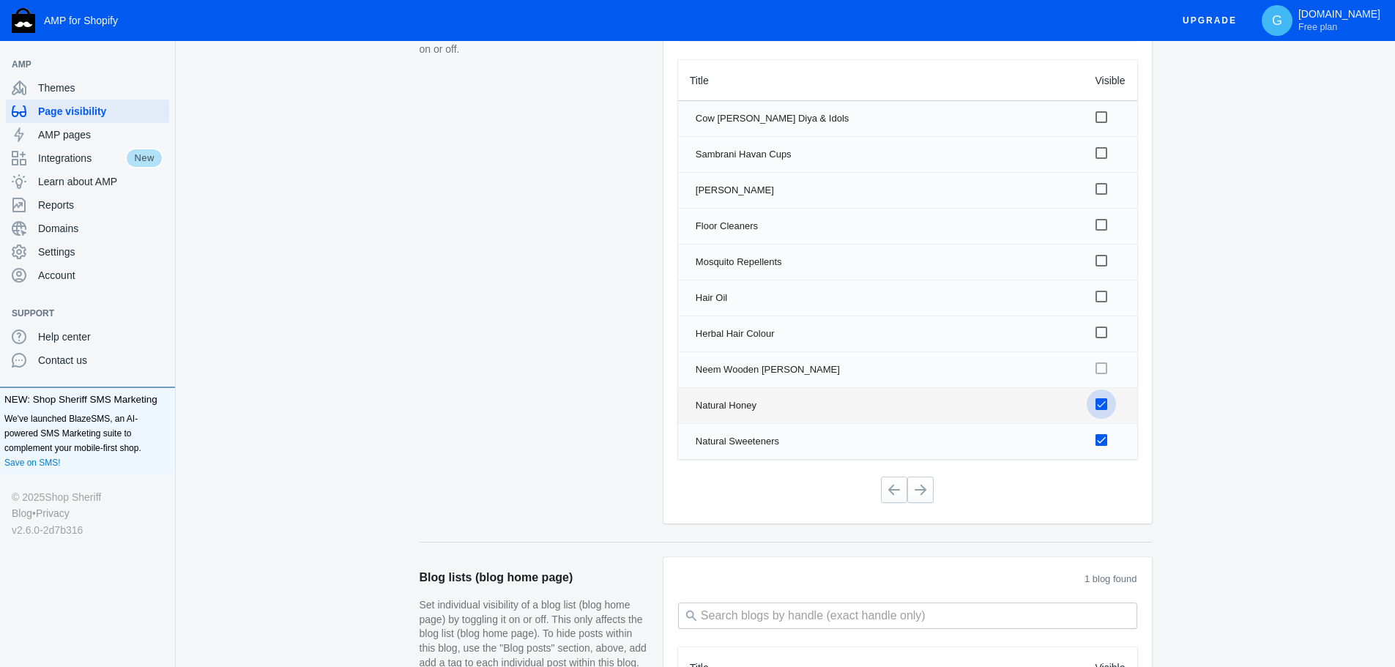
click at [1095, 409] on div at bounding box center [1101, 404] width 12 height 12
click at [0, 0] on input "checkbox" at bounding box center [0, 0] width 0 height 0
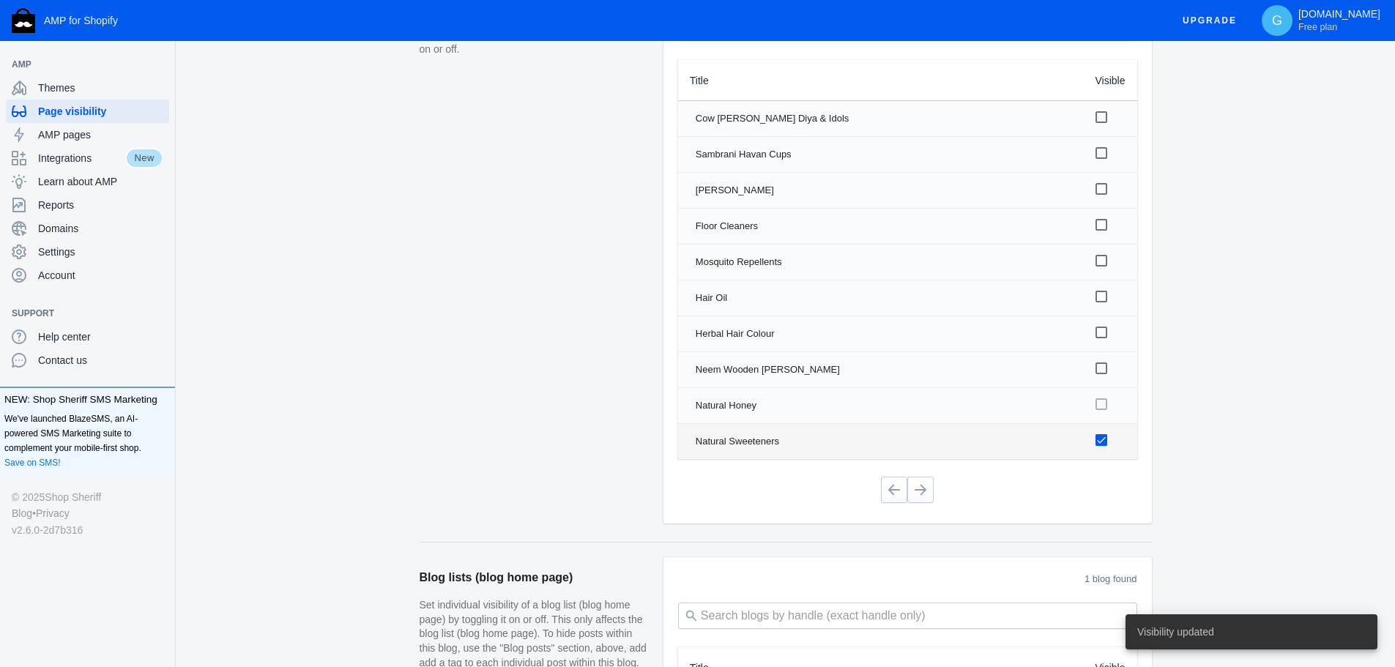
click at [1092, 443] on td at bounding box center [1110, 441] width 53 height 35
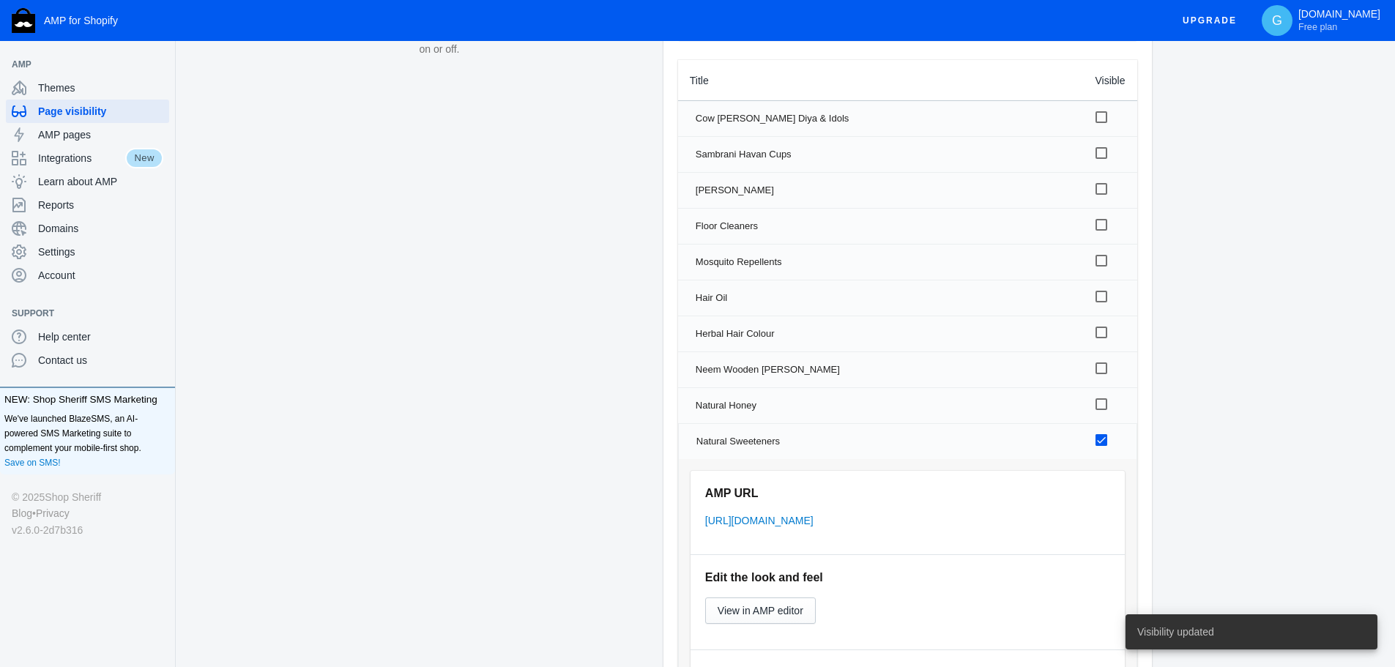
click at [1104, 443] on div at bounding box center [1101, 440] width 12 height 12
click at [0, 0] on input "checkbox" at bounding box center [0, 0] width 0 height 0
click at [1043, 434] on div "Natural Sweeteners" at bounding box center [884, 441] width 376 height 15
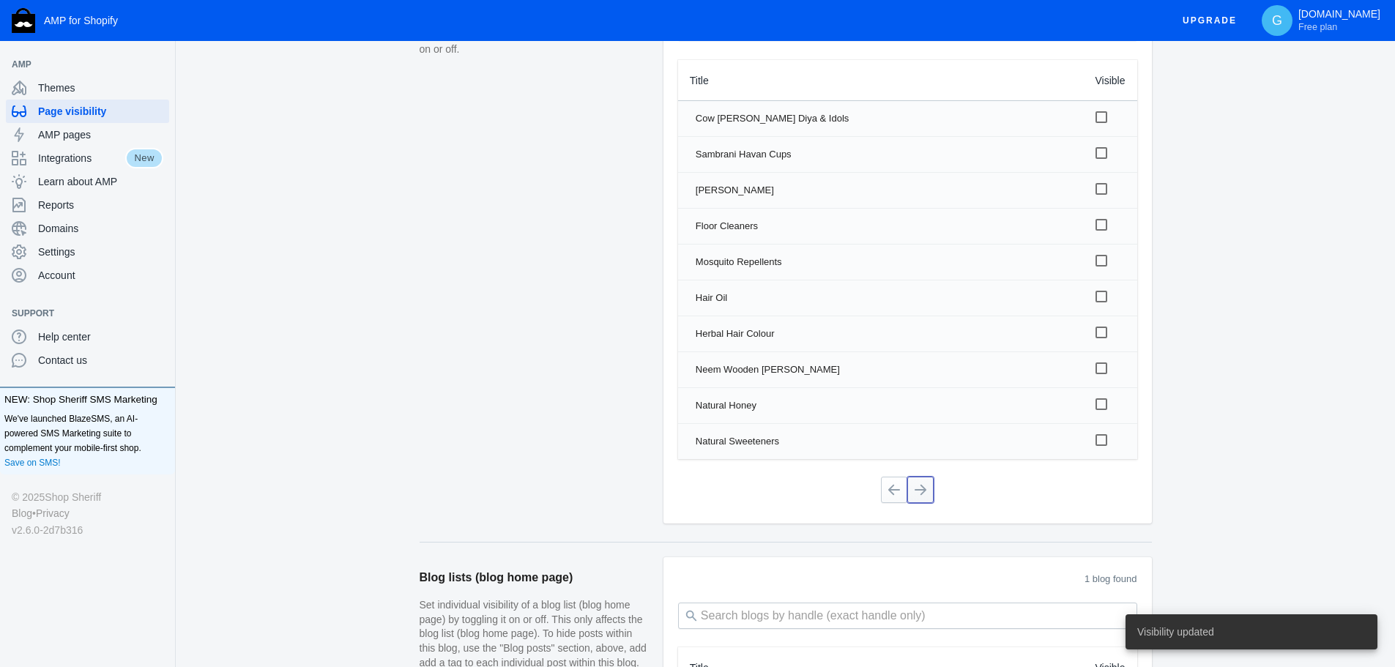
click at [919, 491] on button at bounding box center [920, 490] width 26 height 26
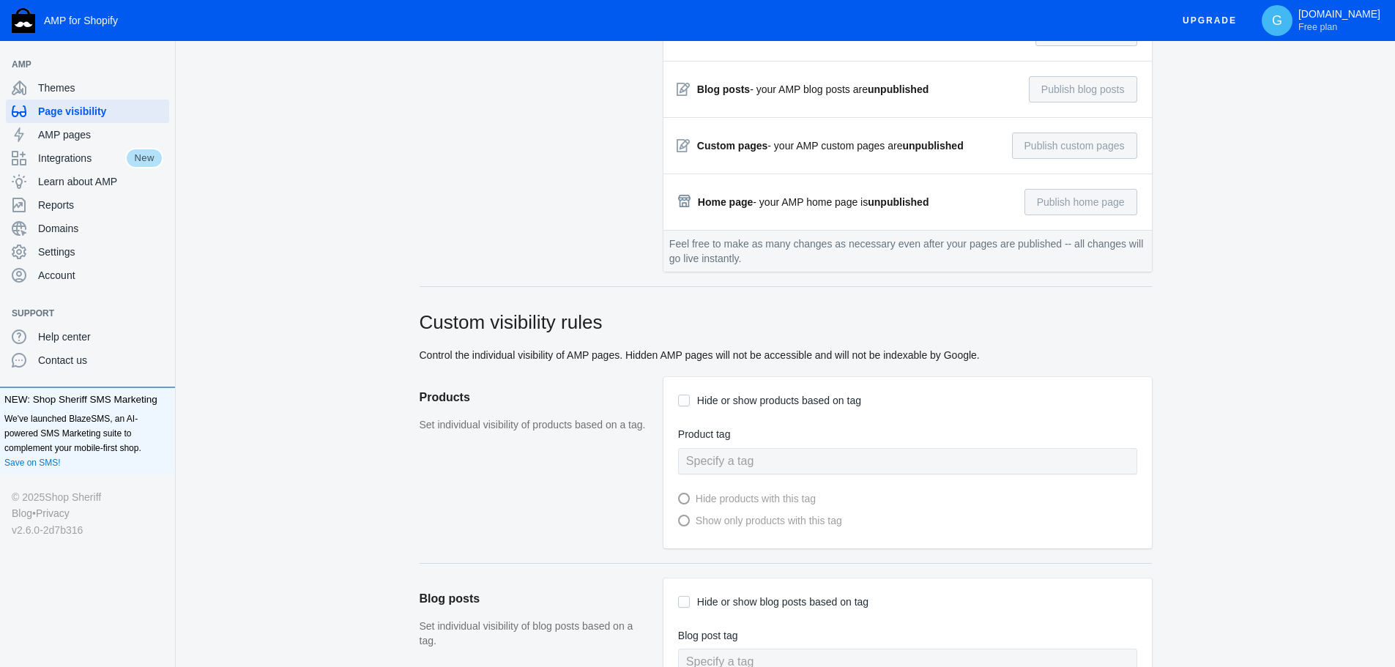
scroll to position [73, 0]
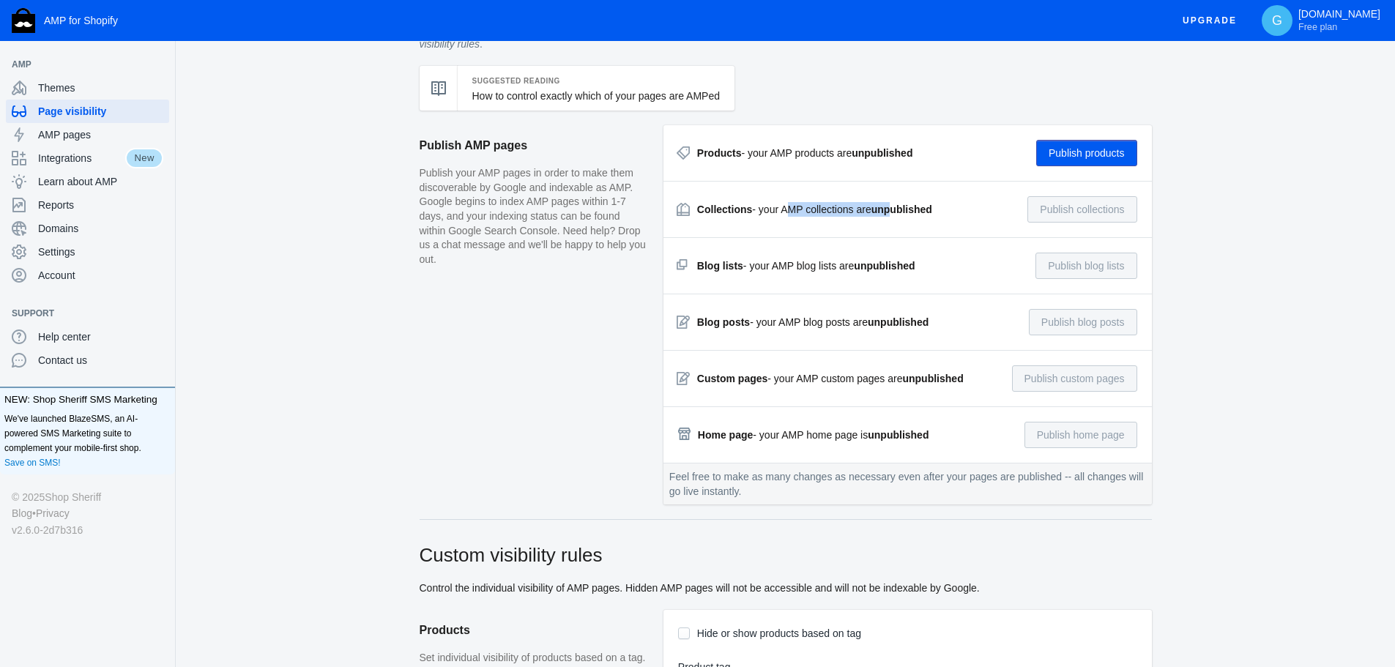
drag, startPoint x: 783, startPoint y: 210, endPoint x: 890, endPoint y: 211, distance: 106.9
click at [890, 211] on div "Collections - your AMP collections are unpublished" at bounding box center [814, 209] width 235 height 15
drag, startPoint x: 860, startPoint y: 259, endPoint x: 969, endPoint y: 278, distance: 110.6
click at [940, 264] on div "Blog lists - your AMP blog lists are unpublished Publish blog lists" at bounding box center [907, 266] width 459 height 26
drag, startPoint x: 902, startPoint y: 321, endPoint x: 920, endPoint y: 349, distance: 32.7
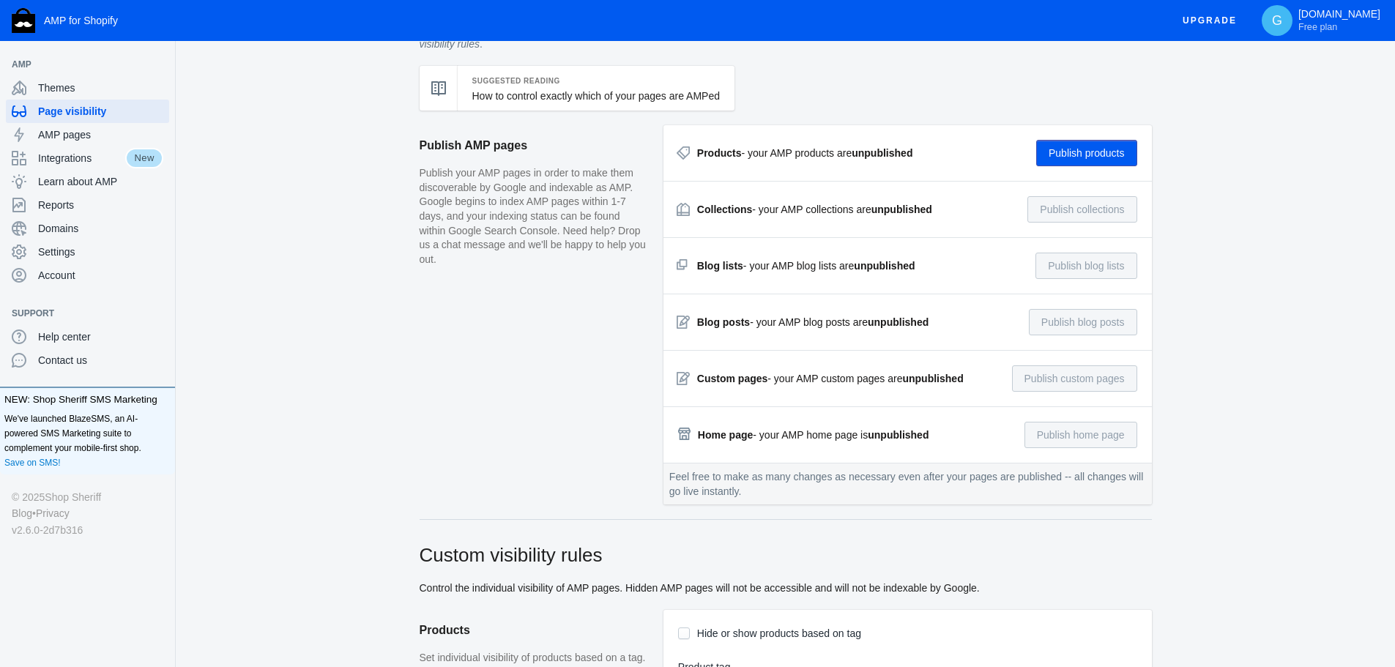
click at [933, 324] on div "Blog posts - your AMP blog posts are unpublished Publish blog posts" at bounding box center [907, 322] width 459 height 26
drag, startPoint x: 884, startPoint y: 360, endPoint x: 937, endPoint y: 360, distance: 52.7
click at [927, 360] on div "Custom pages - your AMP custom pages are unpublished Publish custom pages" at bounding box center [907, 379] width 488 height 56
click at [596, 321] on aside "Publish AMP pages Publish your AMP pages in order to make them discoverable by …" at bounding box center [542, 322] width 244 height 394
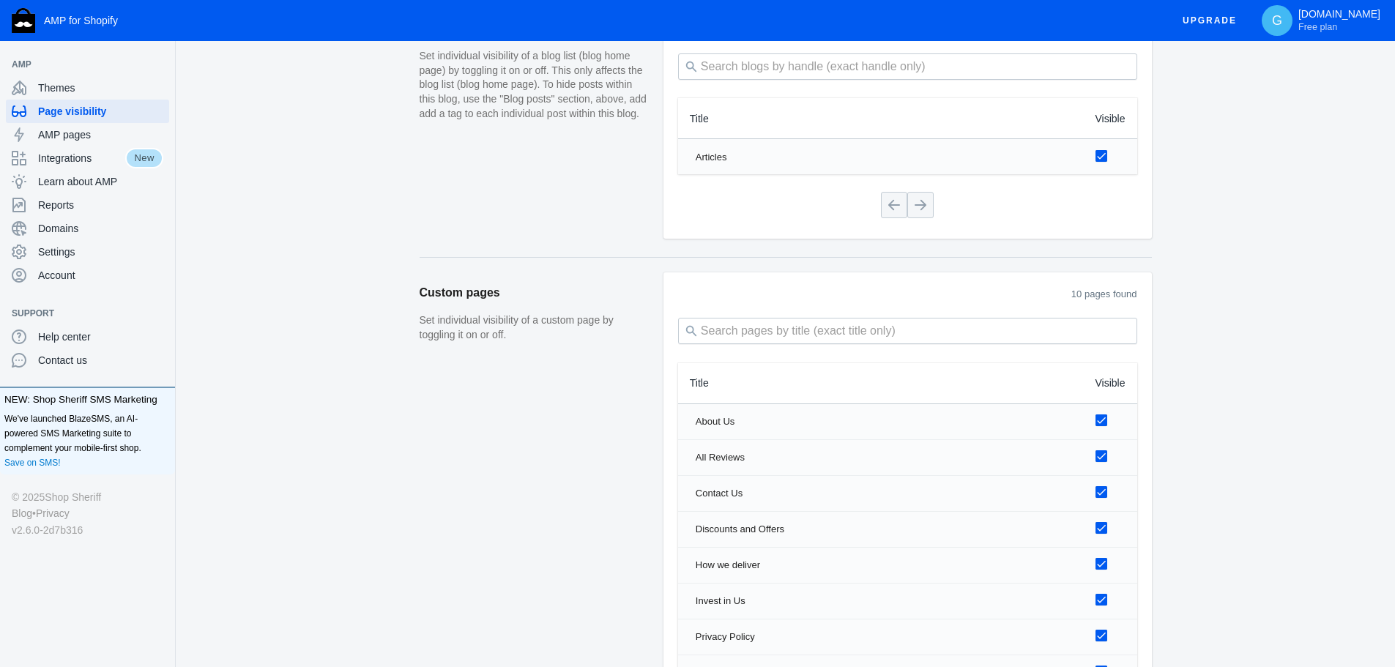
scroll to position [1874, 0]
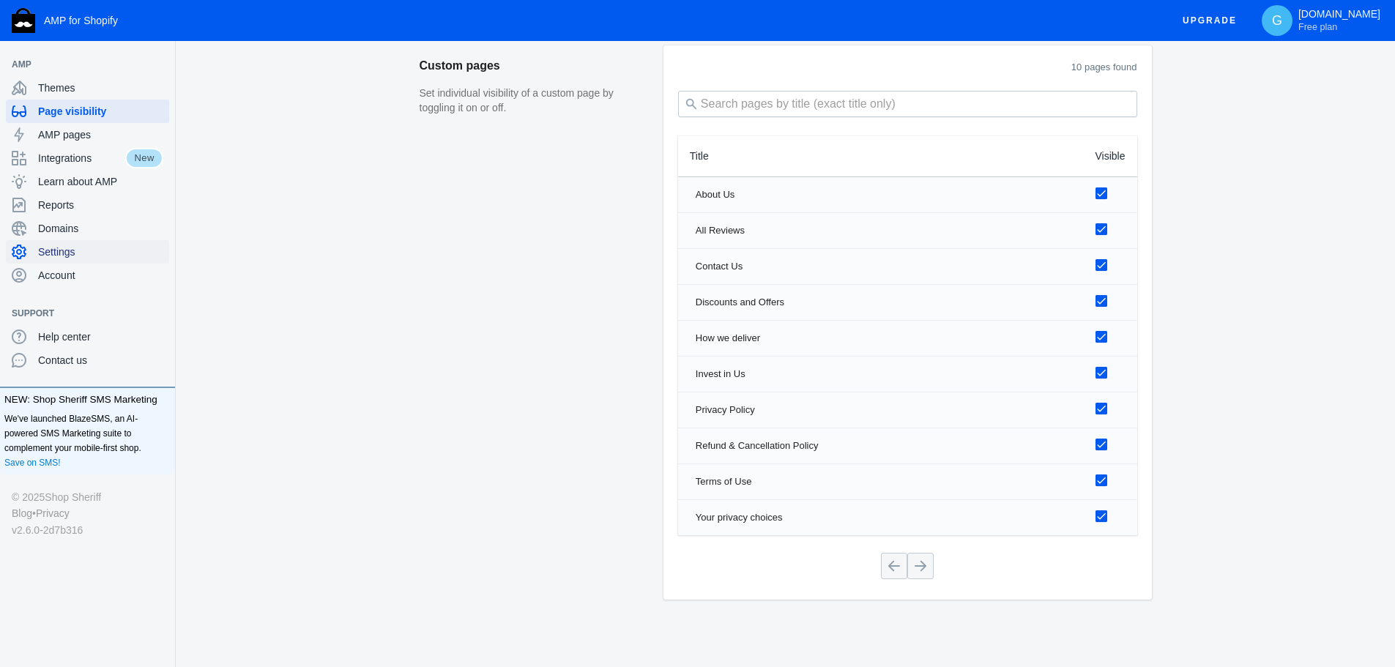
click at [102, 255] on span "Settings" at bounding box center [100, 252] width 125 height 15
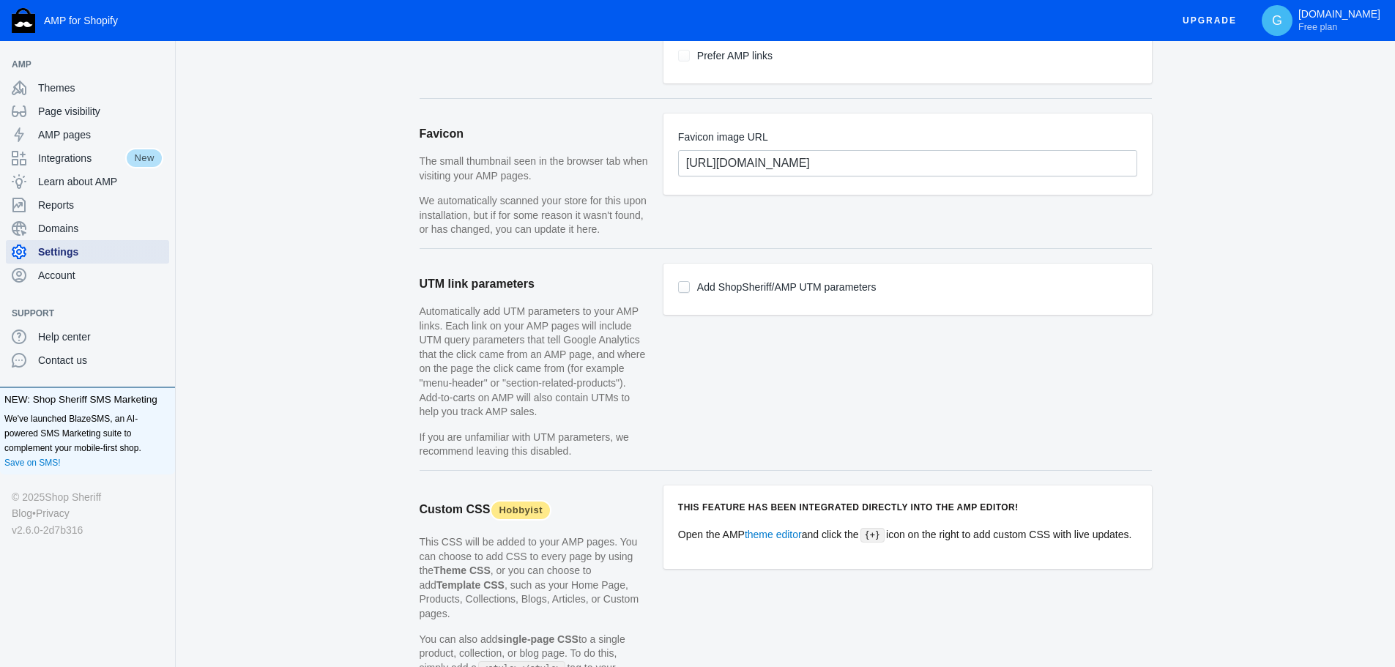
scroll to position [1098, 0]
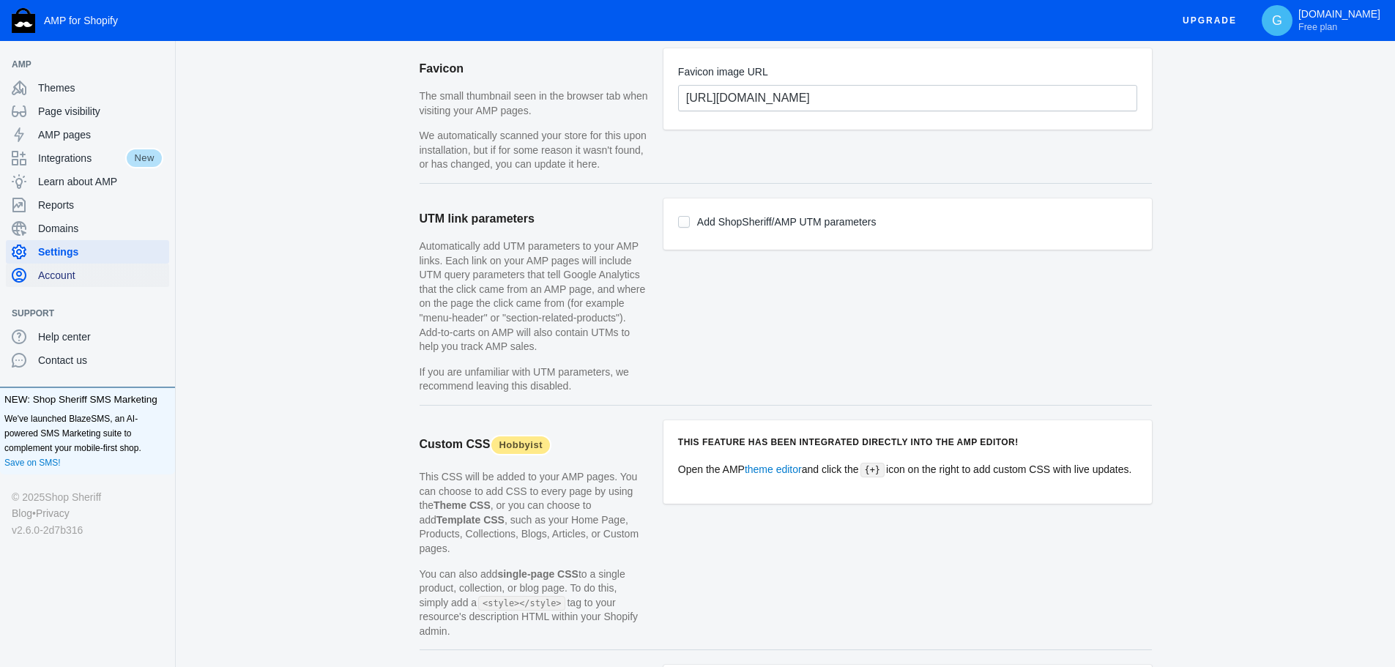
click at [54, 276] on span "Account" at bounding box center [100, 275] width 125 height 15
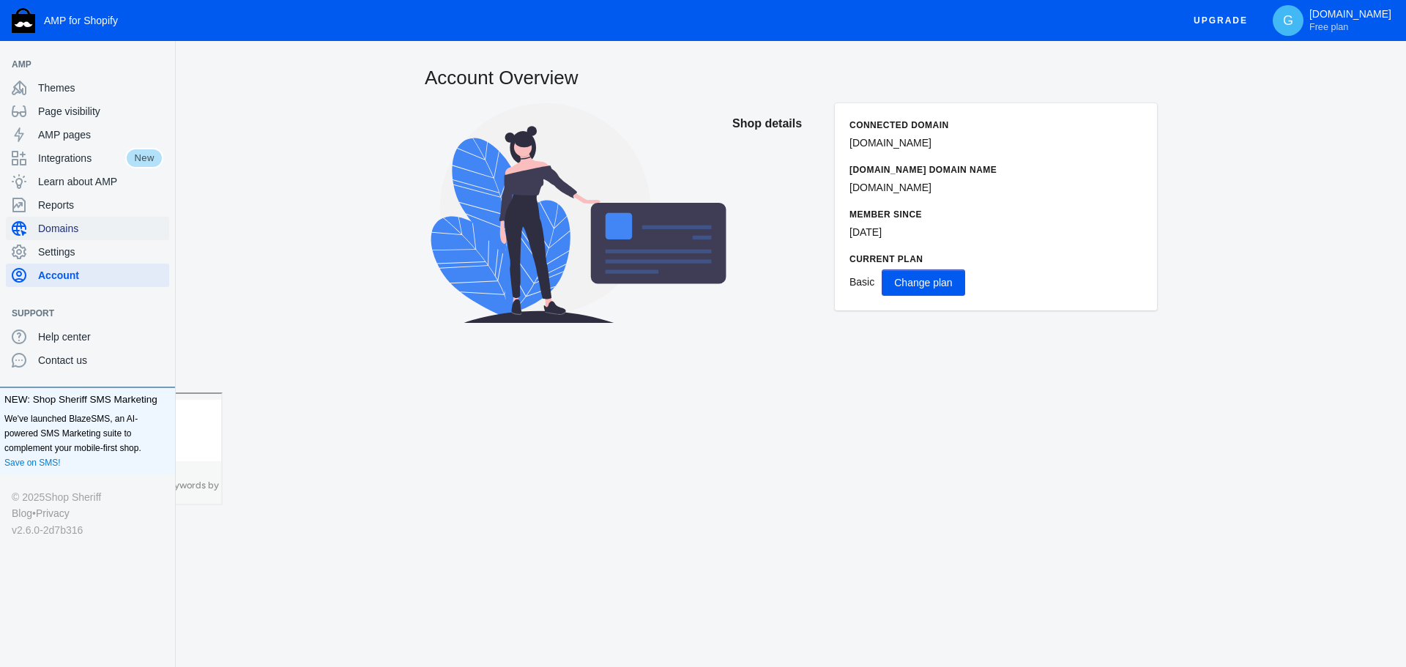
click at [65, 228] on span "Domains" at bounding box center [100, 228] width 125 height 15
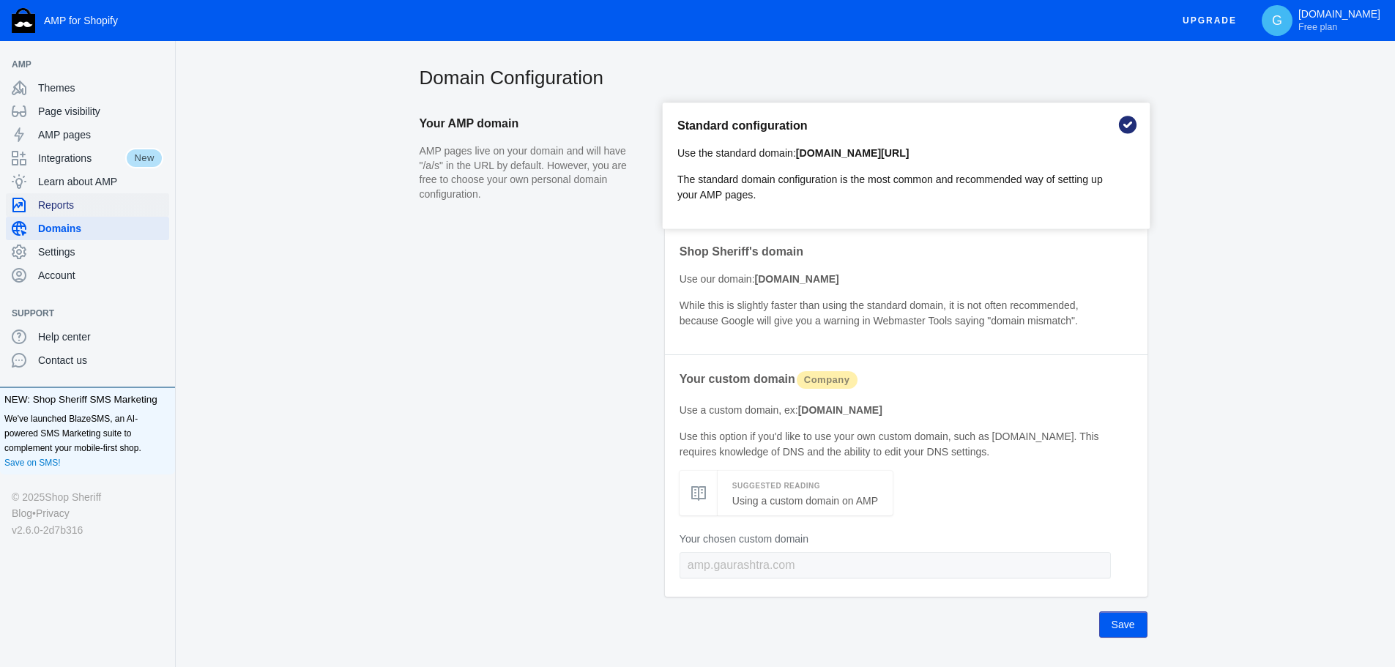
click at [29, 201] on div "Reports" at bounding box center [88, 204] width 152 height 23
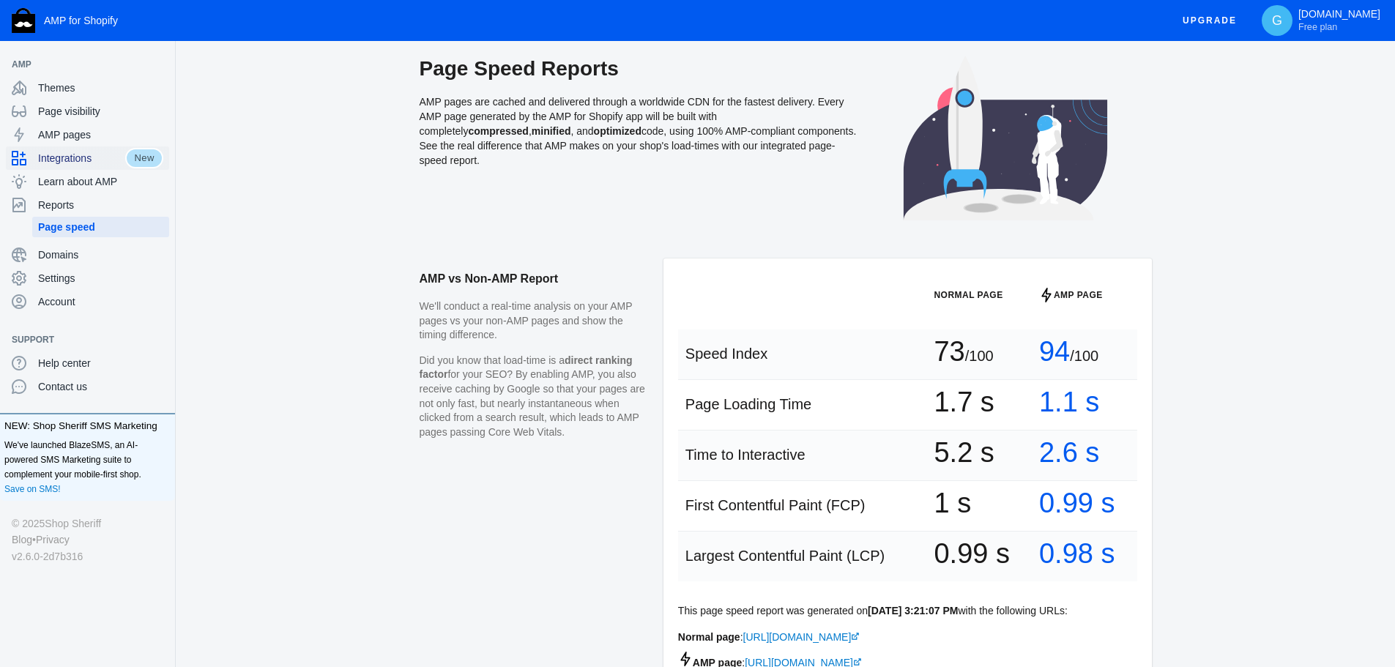
click at [63, 159] on span "Integrations" at bounding box center [81, 158] width 87 height 15
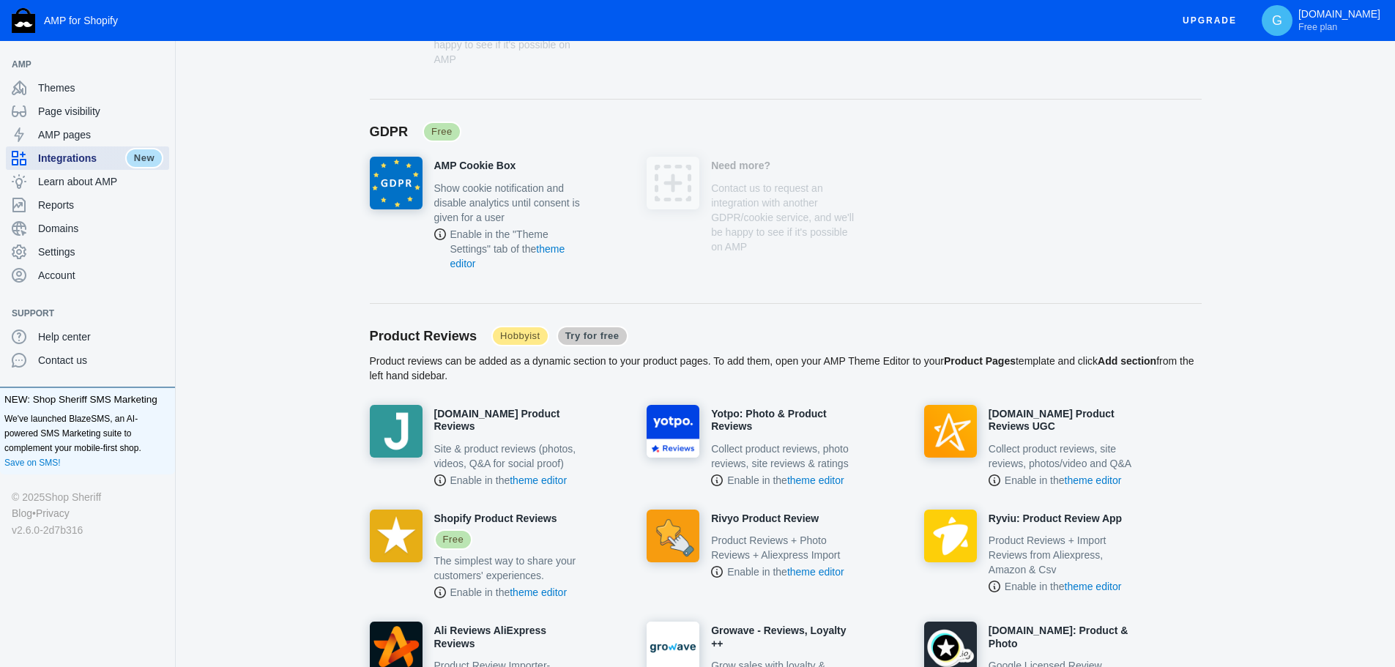
scroll to position [732, 0]
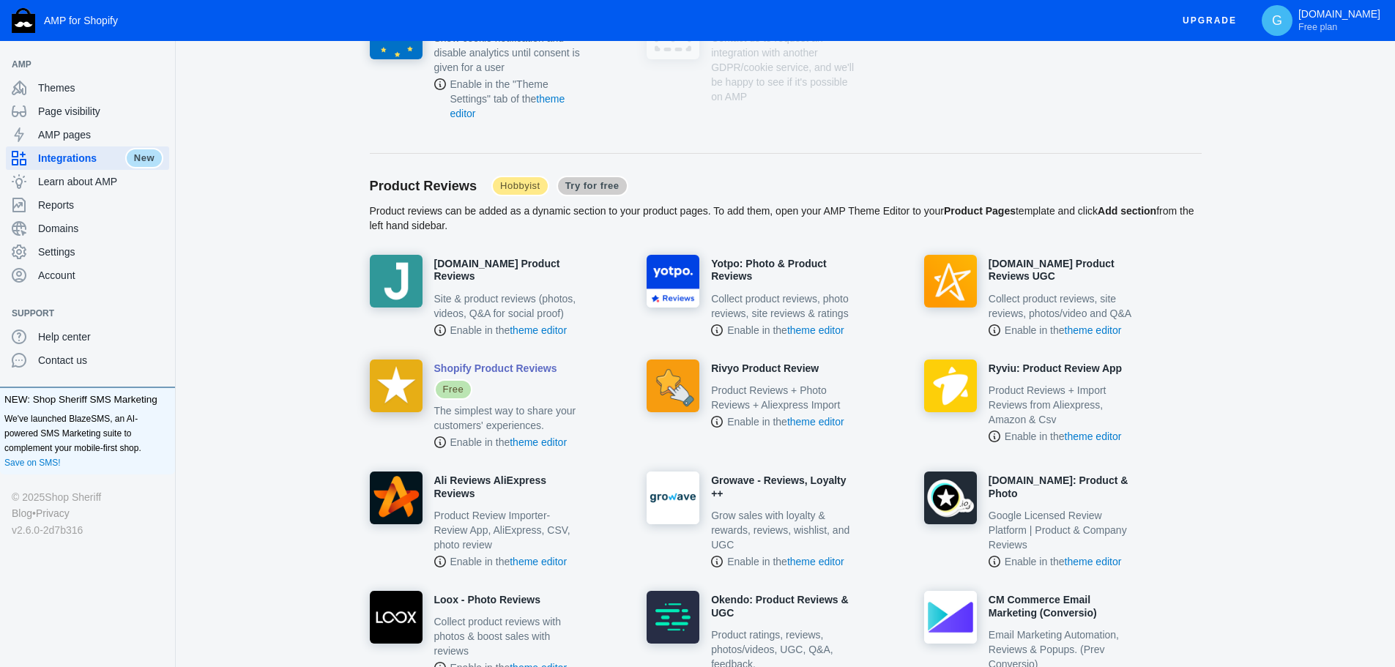
click at [496, 371] on h4 "Shopify Product Reviews" at bounding box center [495, 368] width 123 height 13
click at [533, 440] on link "theme editor" at bounding box center [538, 442] width 57 height 12
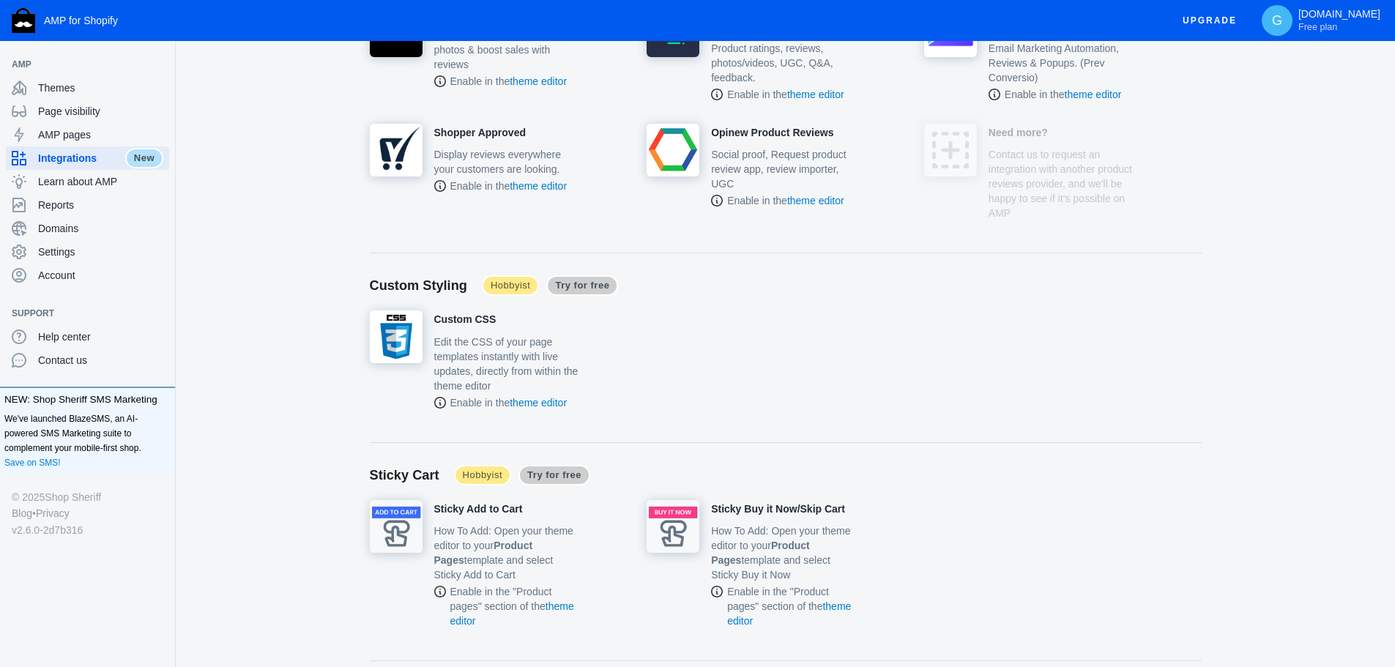
scroll to position [1318, 0]
click at [79, 138] on span "AMP pages" at bounding box center [100, 134] width 125 height 15
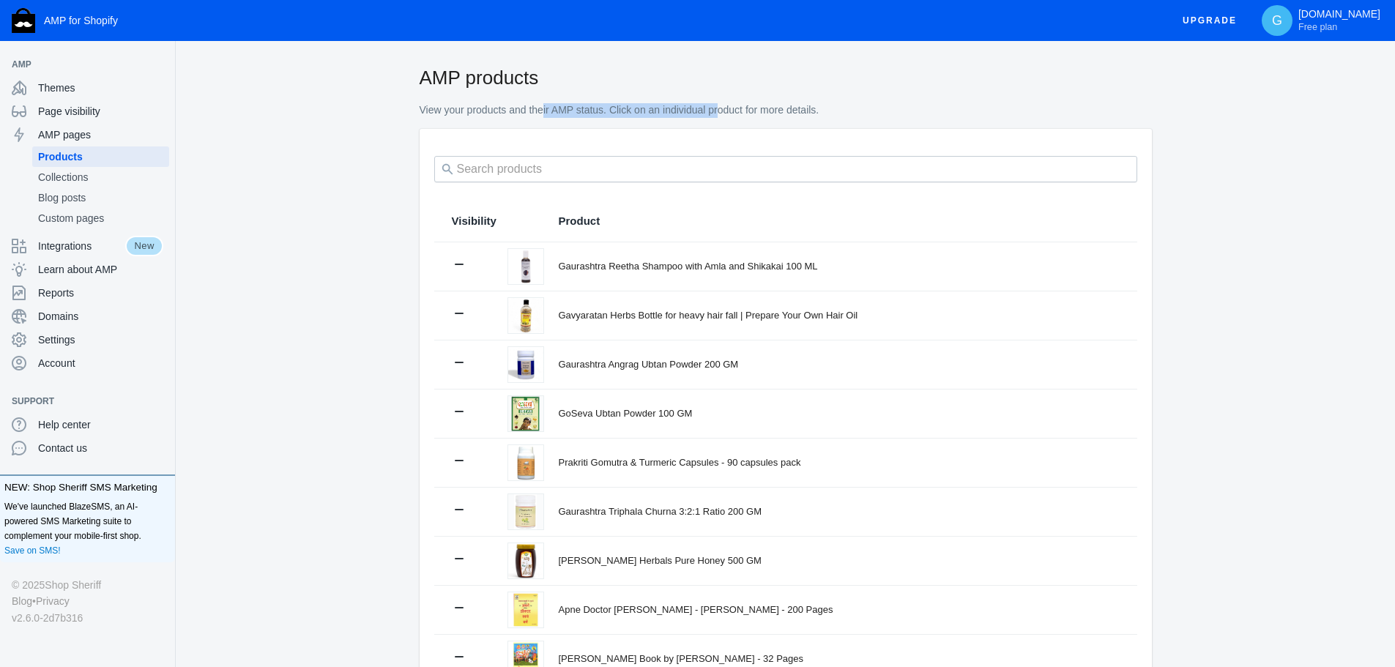
drag, startPoint x: 536, startPoint y: 123, endPoint x: 719, endPoint y: 117, distance: 183.1
click at [719, 117] on div "AMP products View your products and their AMP status. Click on an individual pr…" at bounding box center [786, 96] width 732 height 64
drag, startPoint x: 786, startPoint y: 116, endPoint x: 648, endPoint y: 111, distance: 138.5
click at [655, 111] on p "View your products and their AMP status. Click on an individual product for mor…" at bounding box center [786, 110] width 732 height 15
drag, startPoint x: 649, startPoint y: 111, endPoint x: 832, endPoint y: 114, distance: 182.3
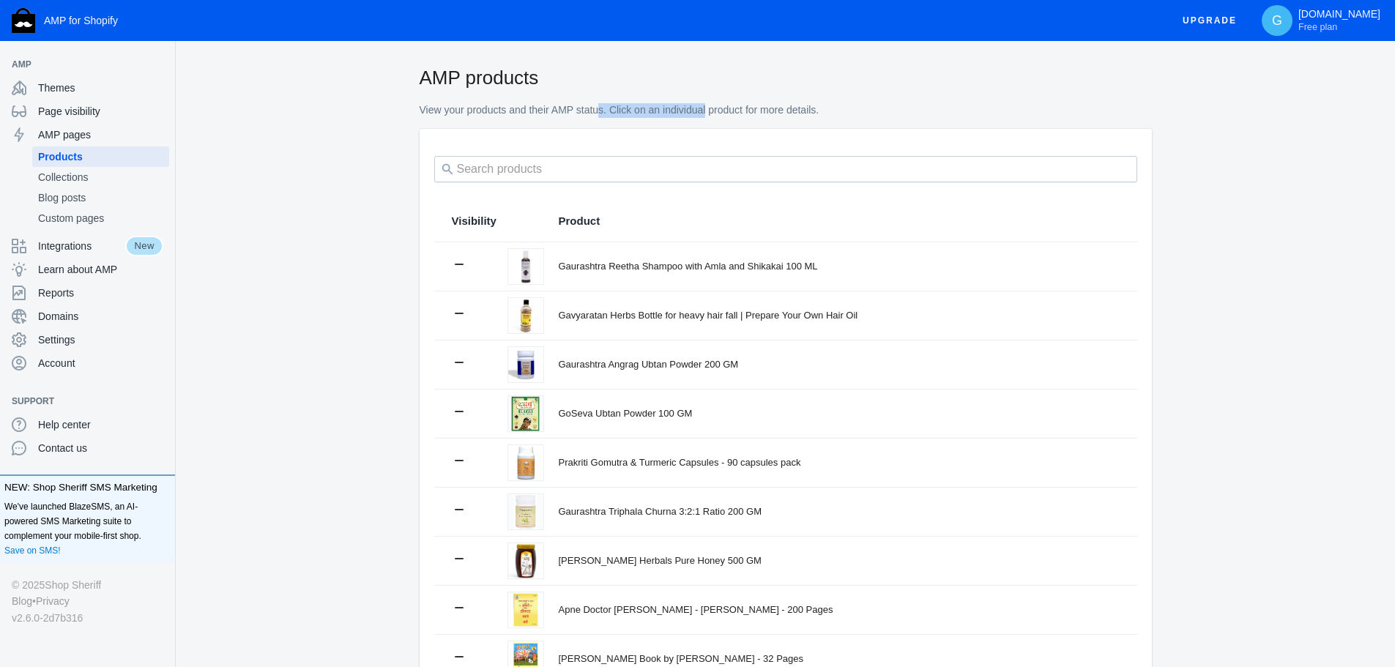
click at [832, 114] on p "View your products and their AMP status. Click on an individual product for mor…" at bounding box center [786, 110] width 732 height 15
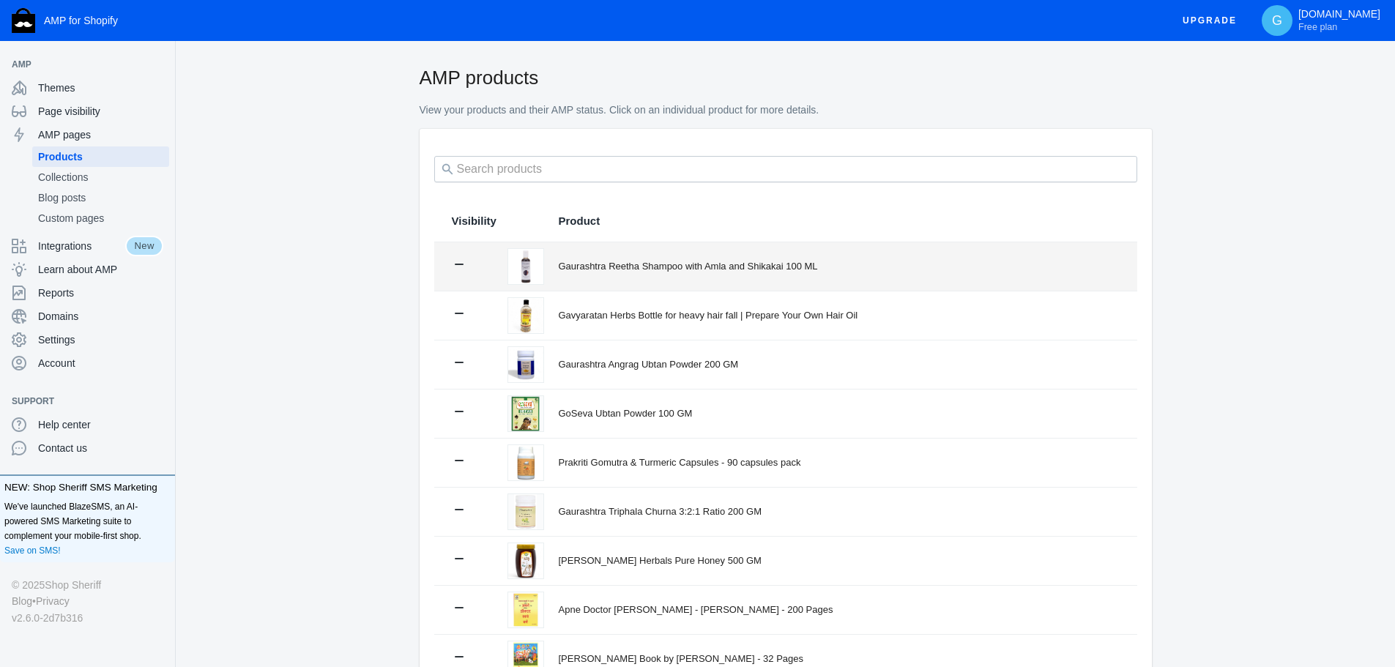
click at [628, 264] on div "Gaurashtra Reetha Shampoo with Amla and Shikakai 100 ML" at bounding box center [839, 266] width 561 height 15
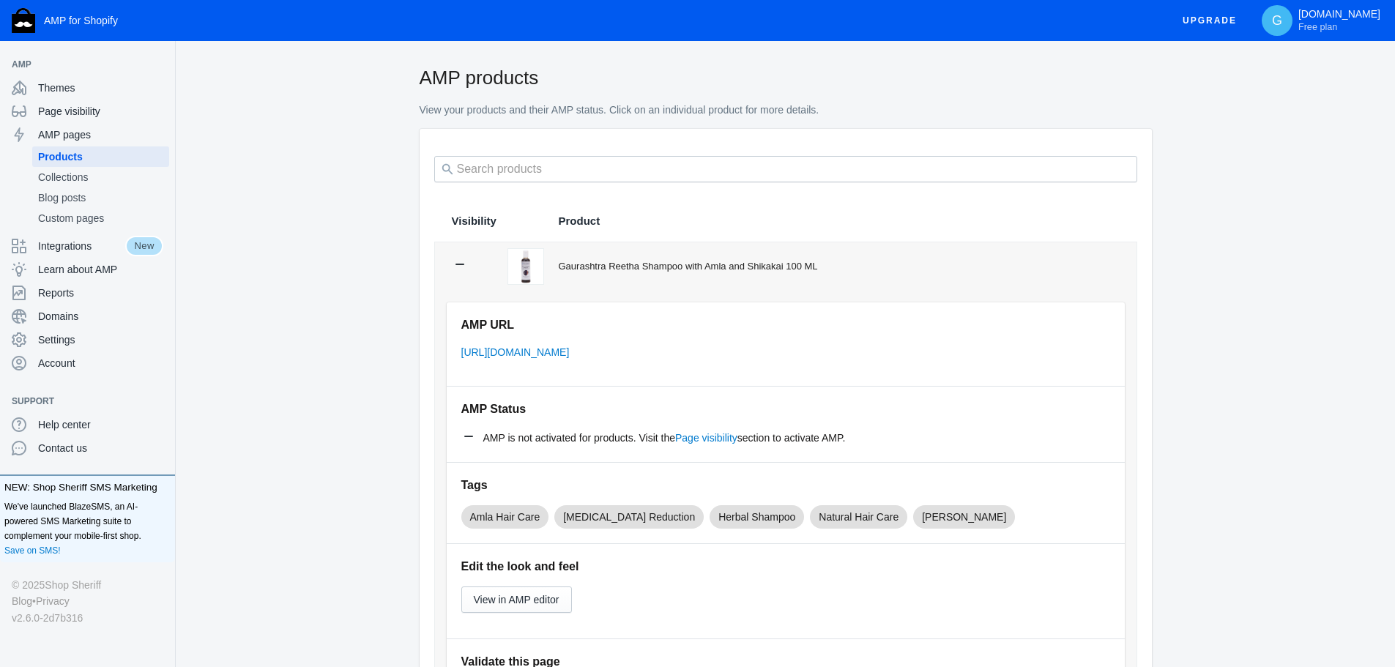
drag, startPoint x: 567, startPoint y: 433, endPoint x: 636, endPoint y: 432, distance: 68.1
click at [629, 432] on span "AMP is not activated for products. Visit the Page visibility section to activat…" at bounding box center [664, 438] width 362 height 15
drag, startPoint x: 765, startPoint y: 436, endPoint x: 869, endPoint y: 439, distance: 104.0
click at [837, 436] on span "AMP is not activated for products. Visit the Page visibility section to activat…" at bounding box center [664, 438] width 362 height 15
click at [717, 439] on link "Page visibility" at bounding box center [706, 438] width 62 height 12
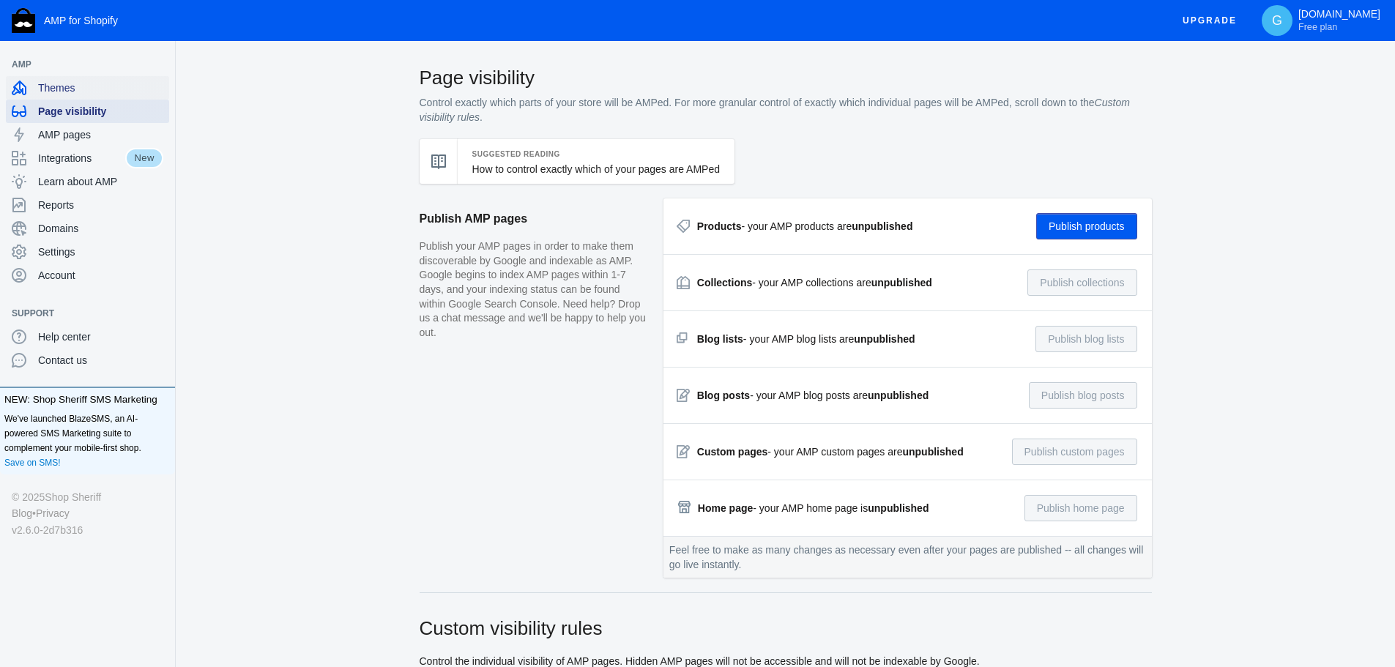
click at [77, 90] on span "Themes" at bounding box center [100, 88] width 125 height 15
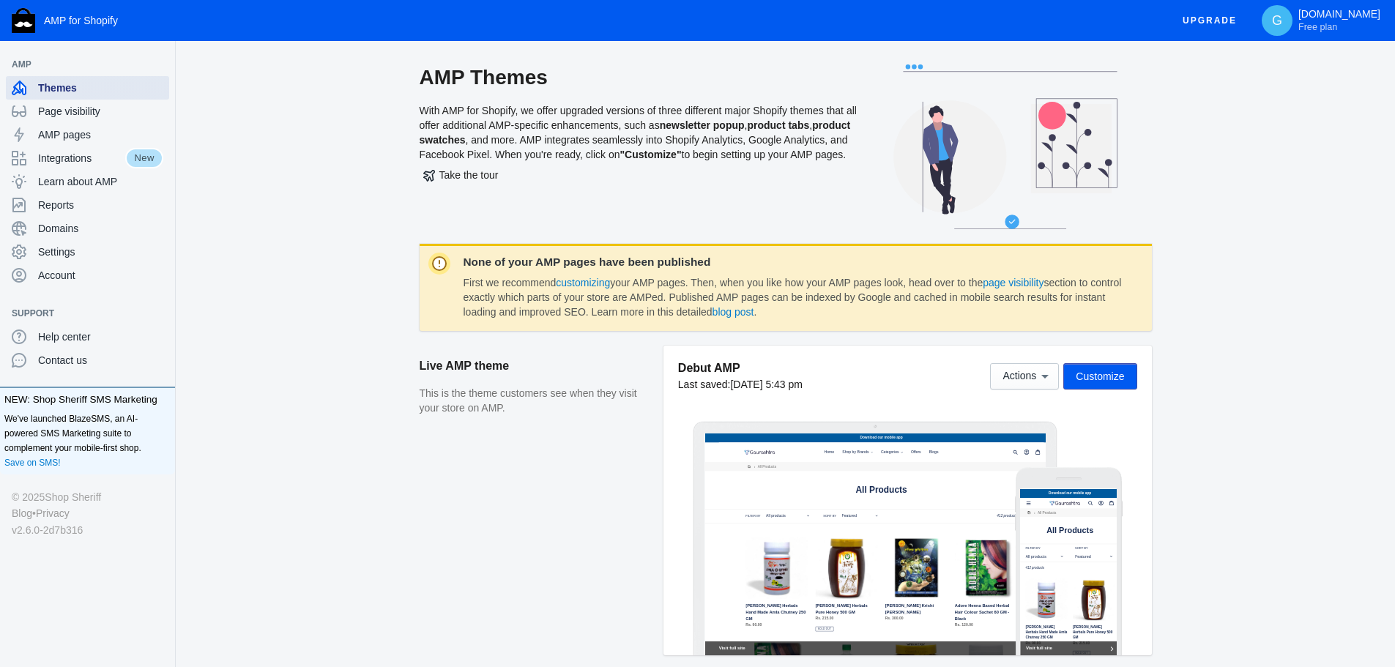
scroll to position [355, 0]
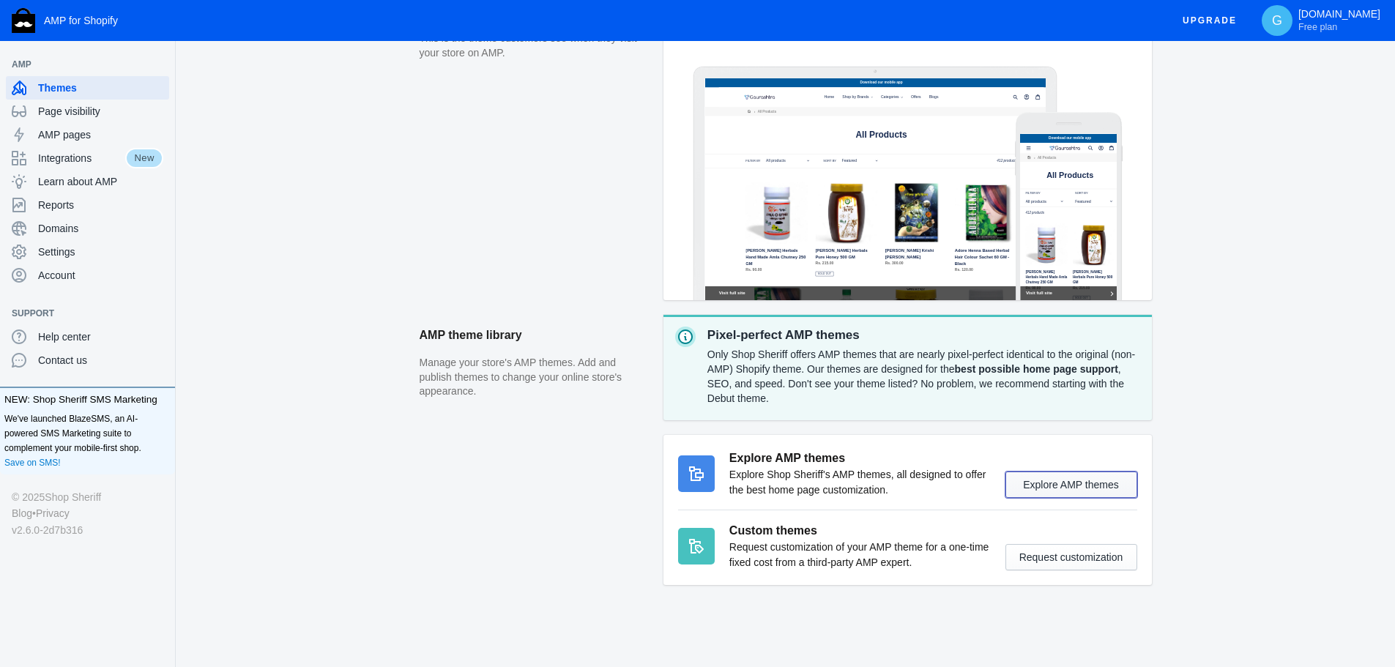
click at [1057, 487] on button "Explore AMP themes" at bounding box center [1071, 485] width 132 height 26
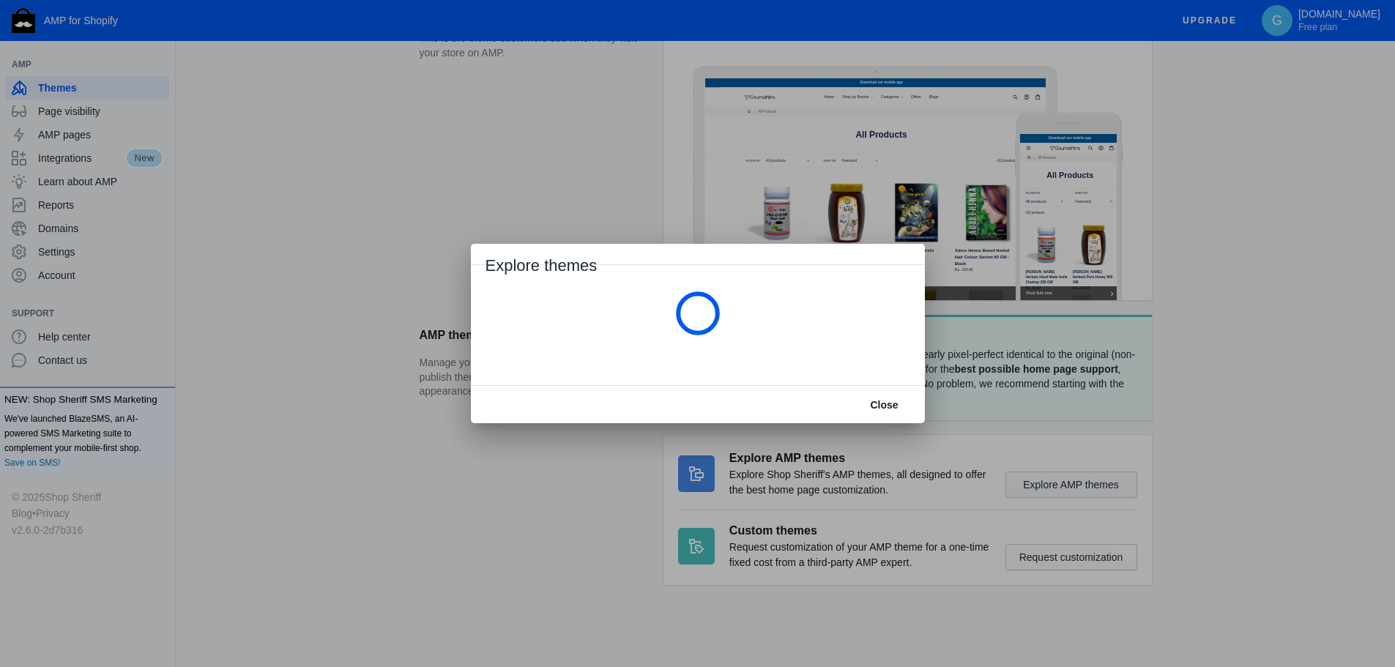
scroll to position [0, 0]
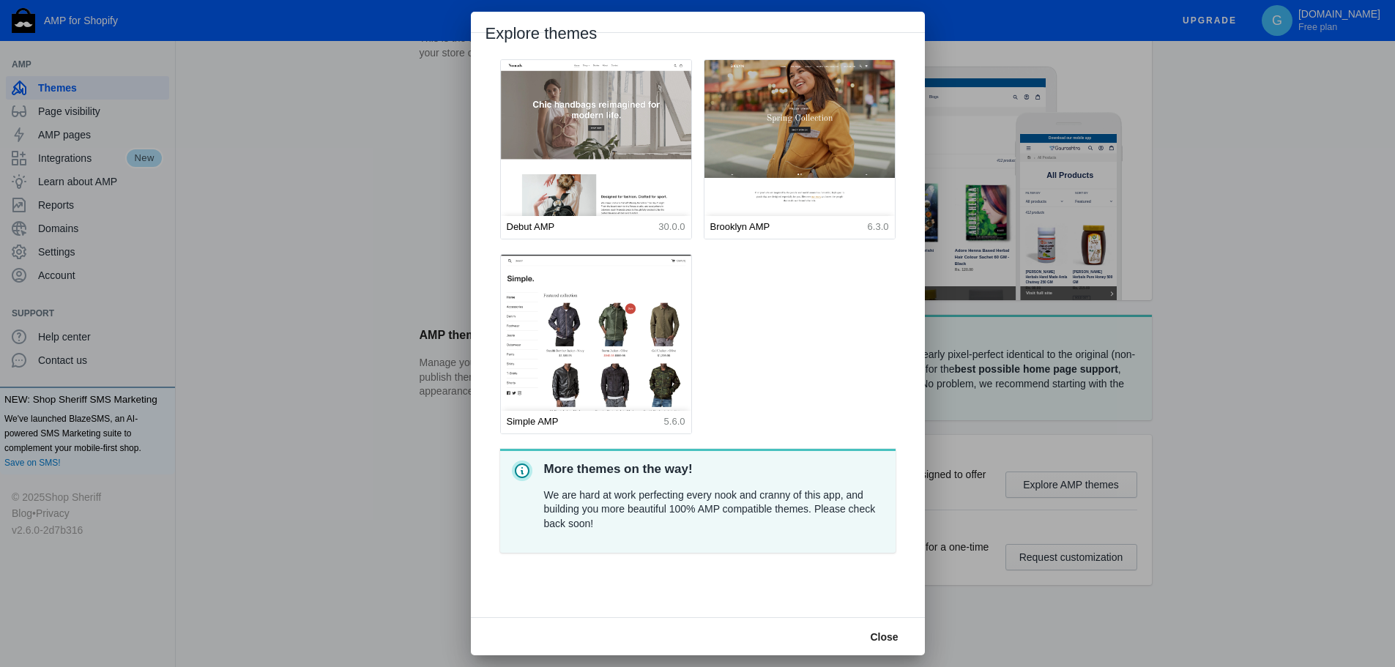
click at [1005, 372] on div at bounding box center [697, 333] width 1395 height 667
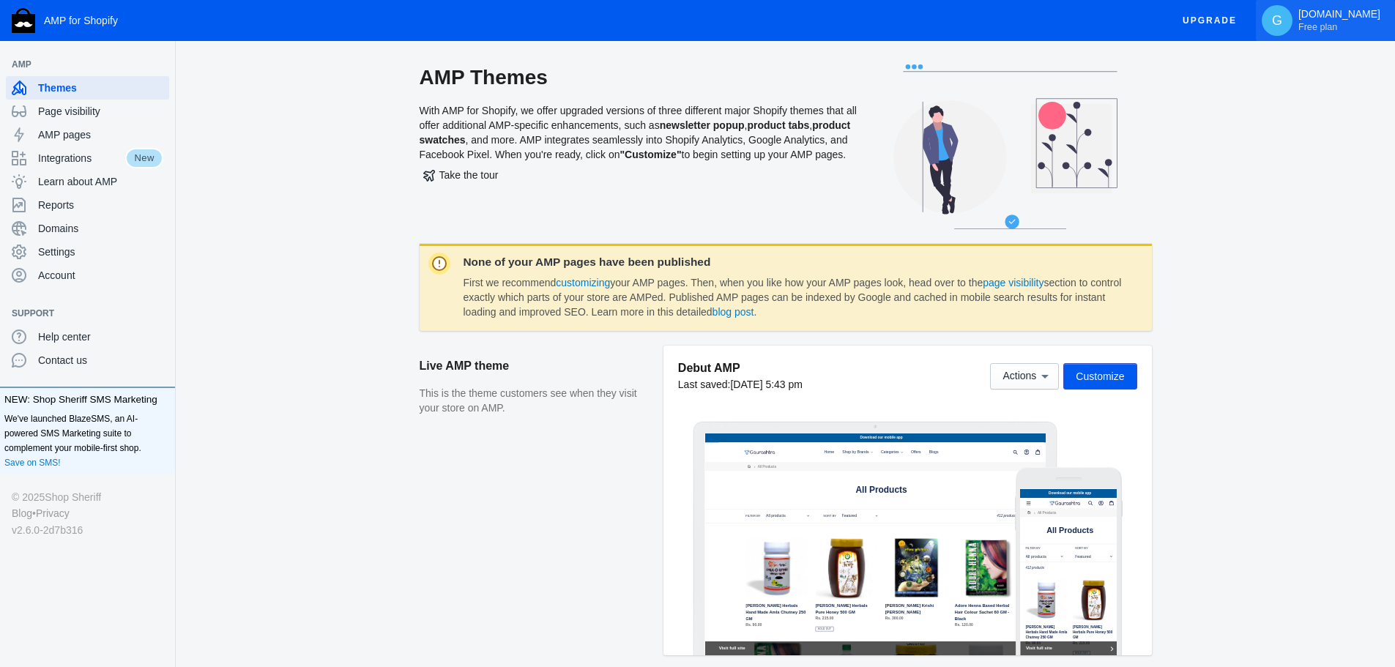
click at [1343, 18] on p "[DOMAIN_NAME] Free plan" at bounding box center [1339, 20] width 82 height 25
click at [1266, 117] on span "Log out" at bounding box center [1312, 123] width 138 height 15
